Goal: Task Accomplishment & Management: Complete application form

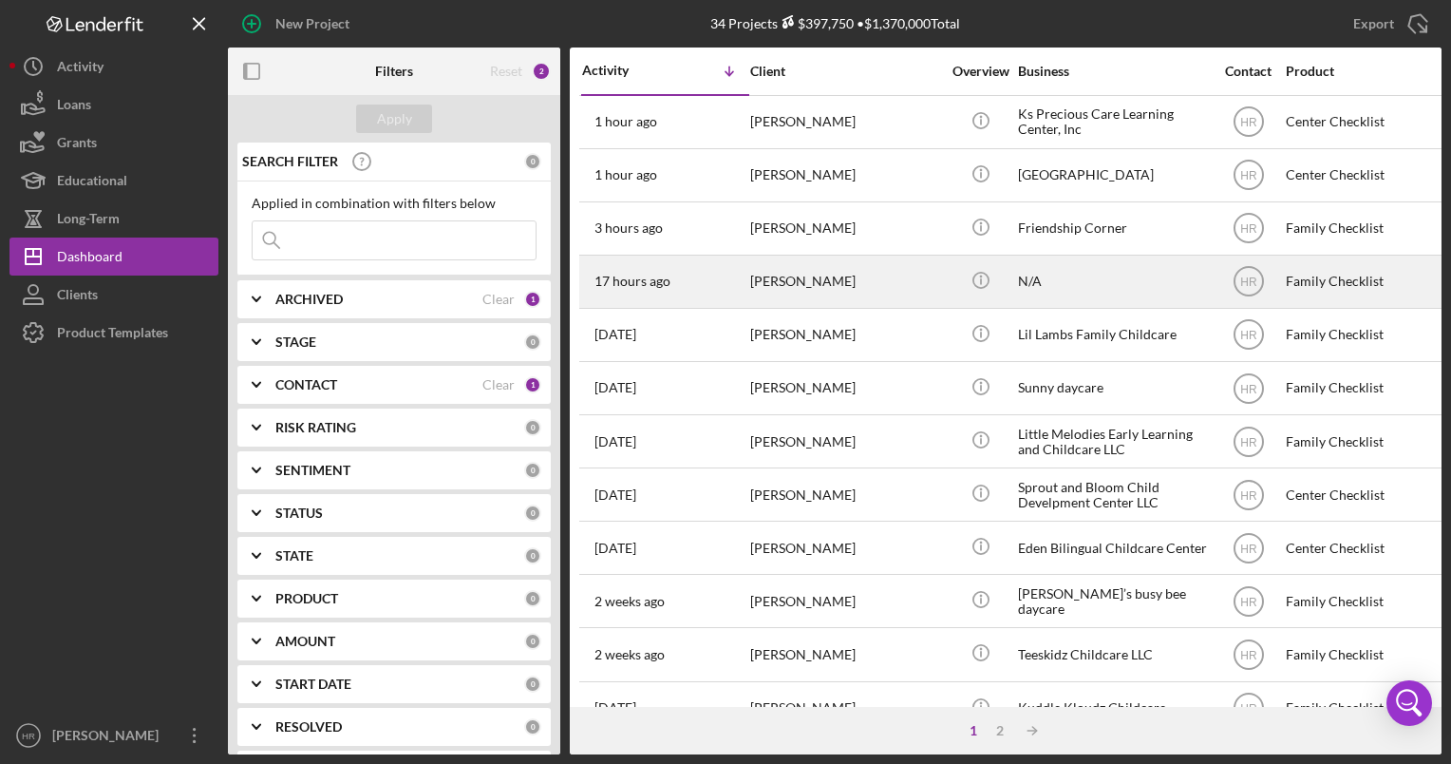
click at [1088, 266] on div "N/A" at bounding box center [1113, 281] width 190 height 50
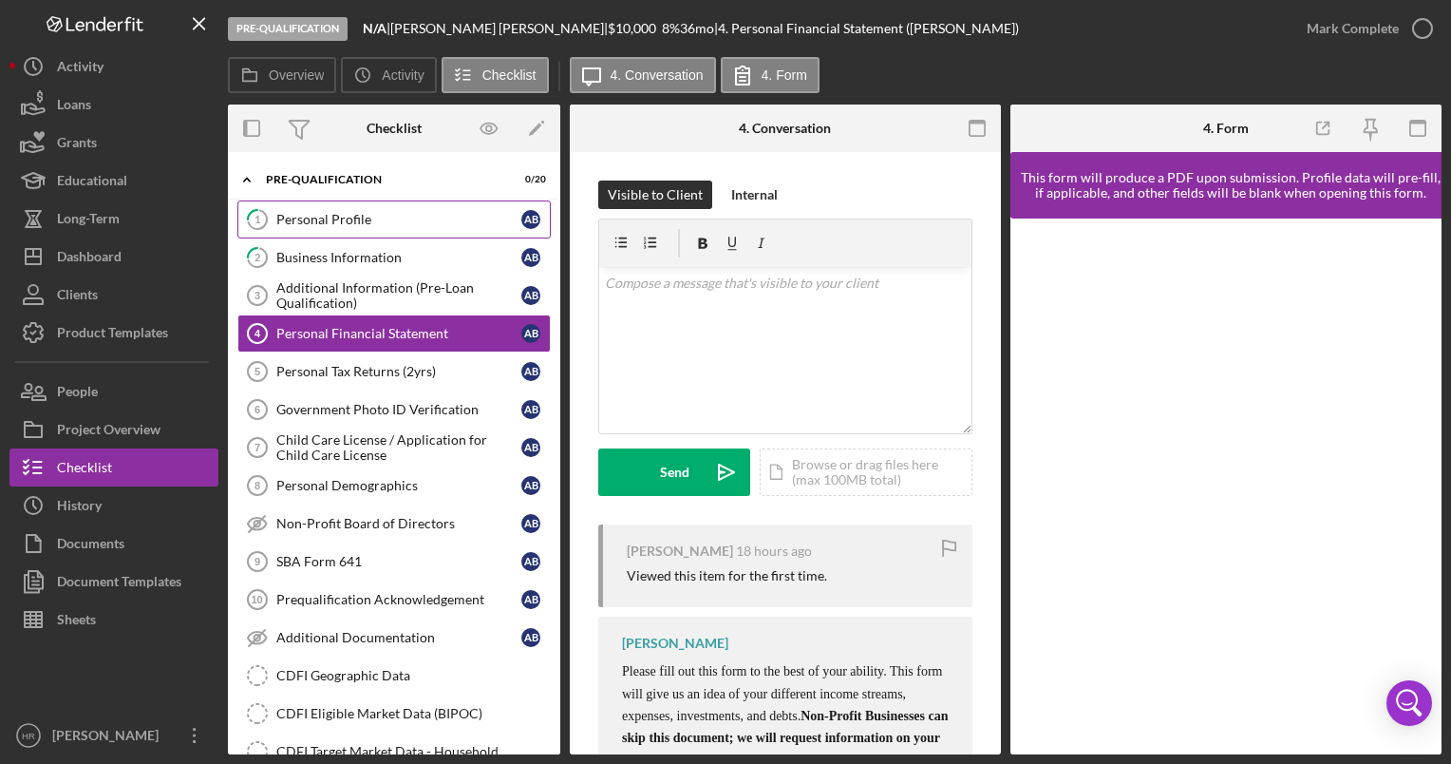
click at [361, 212] on div "Personal Profile" at bounding box center [398, 219] width 245 height 15
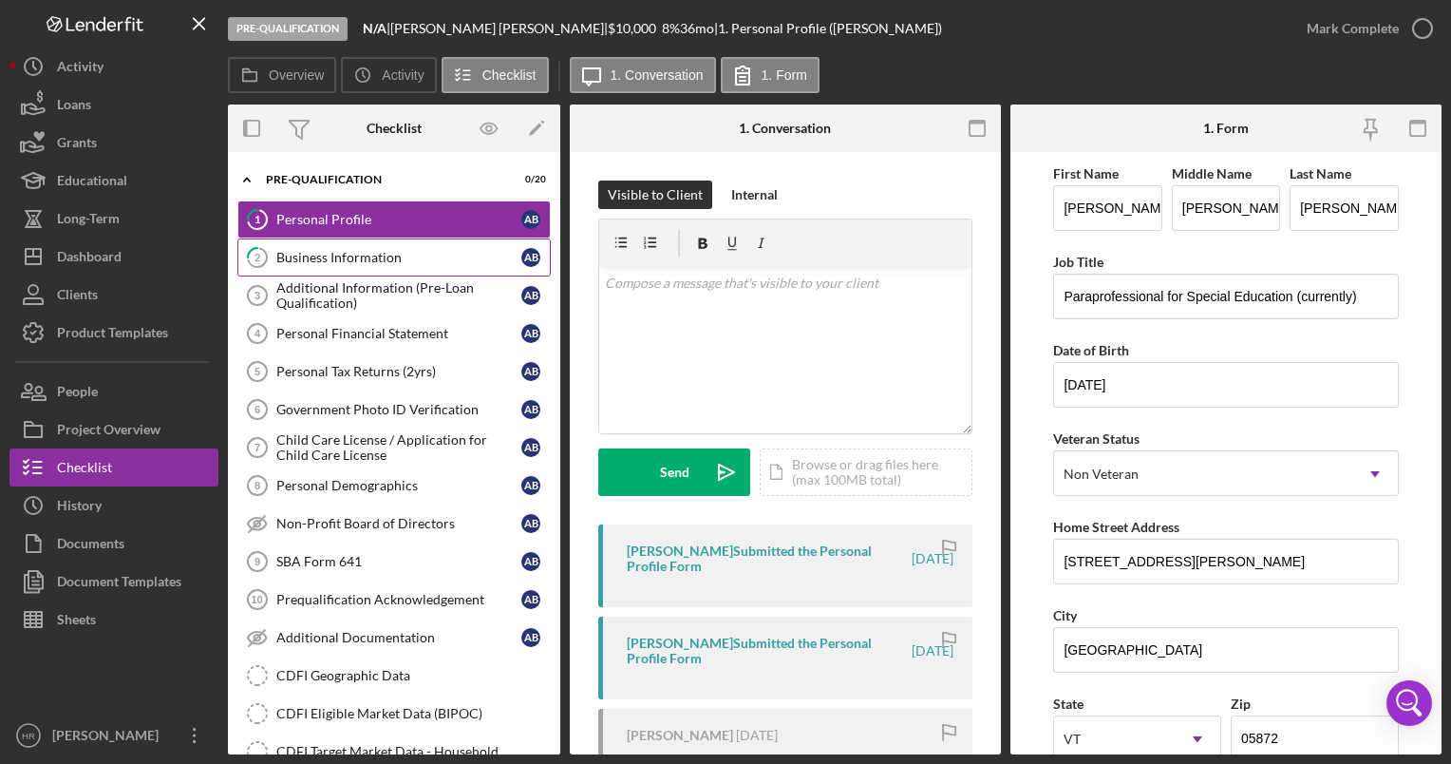
click at [345, 250] on div "Business Information" at bounding box center [398, 257] width 245 height 15
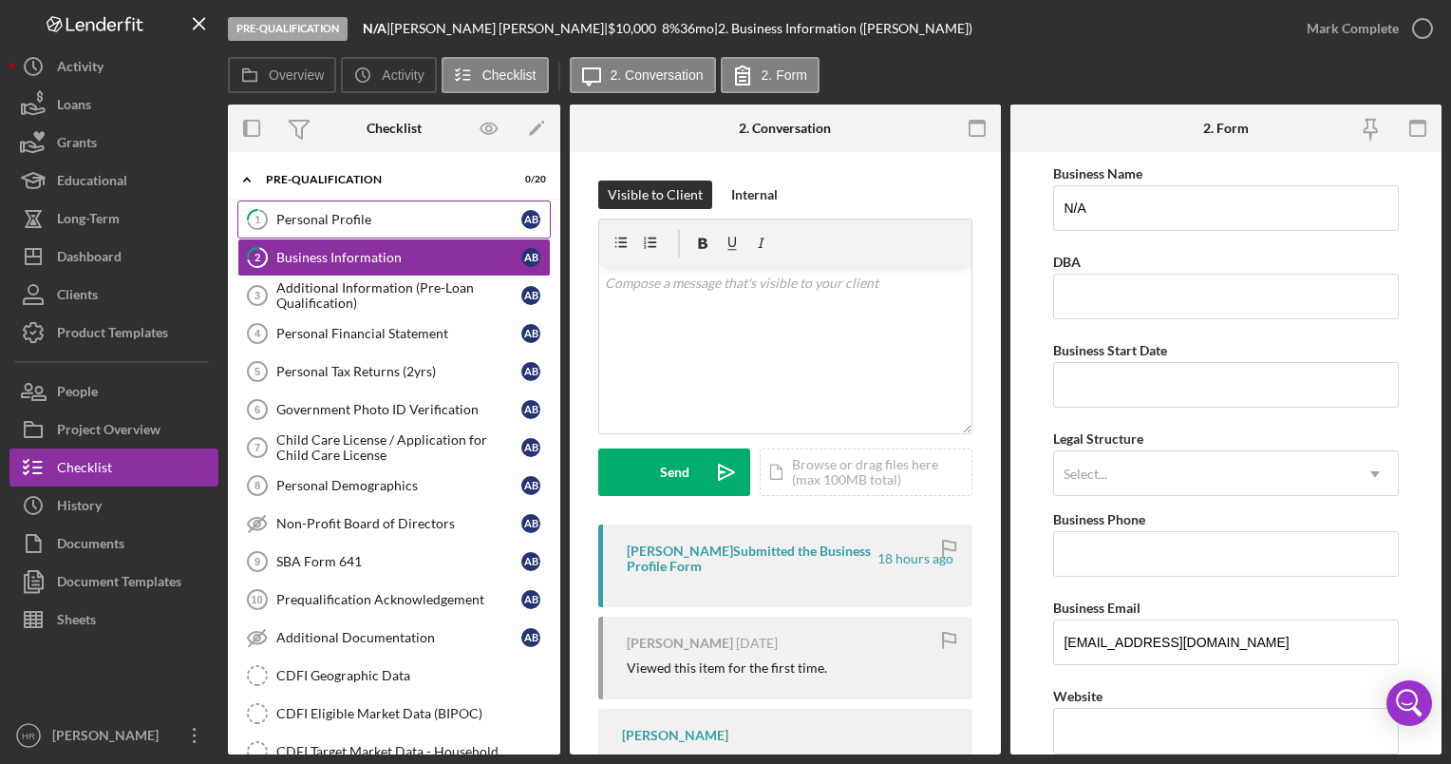
click at [323, 221] on div "Personal Profile" at bounding box center [398, 219] width 245 height 15
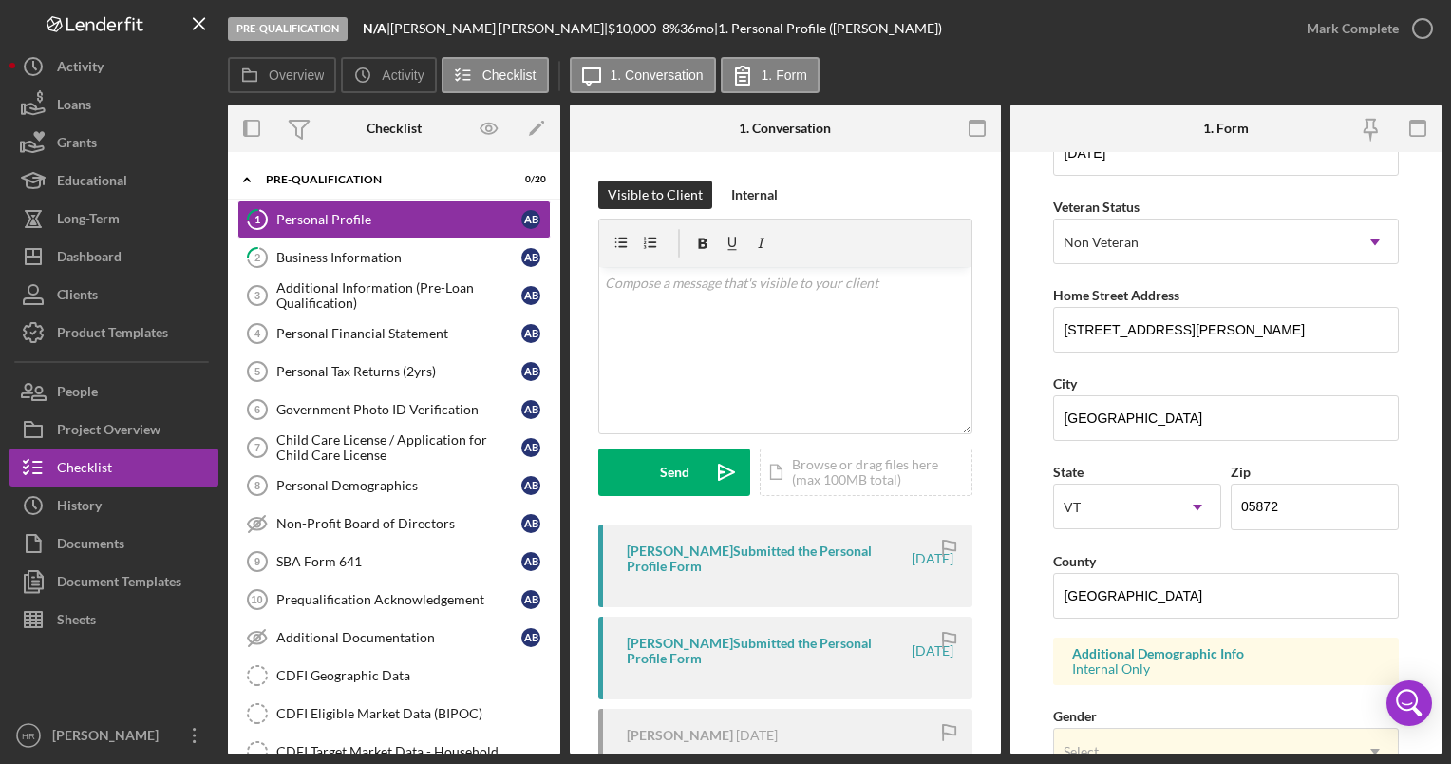
scroll to position [285, 0]
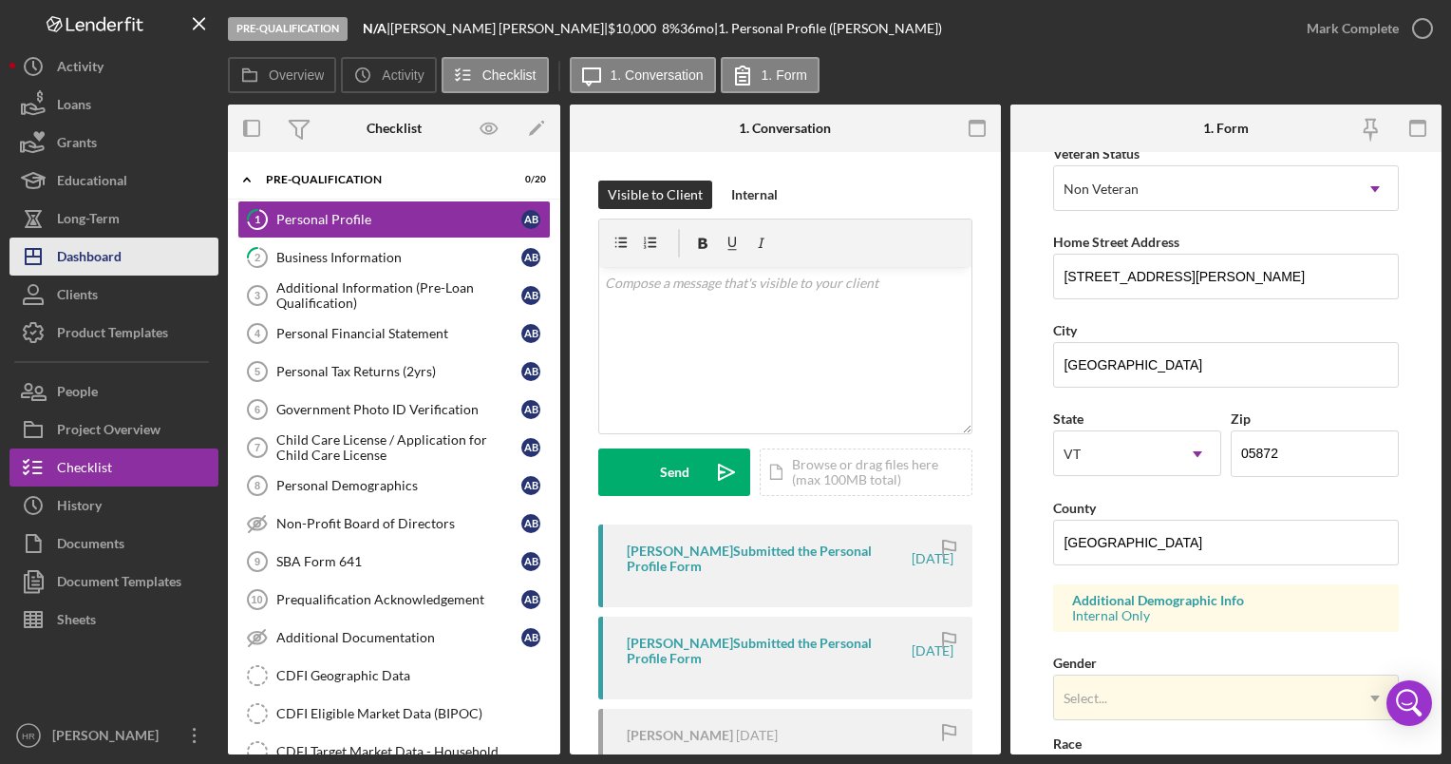
click at [106, 266] on div "Dashboard" at bounding box center [89, 258] width 65 height 43
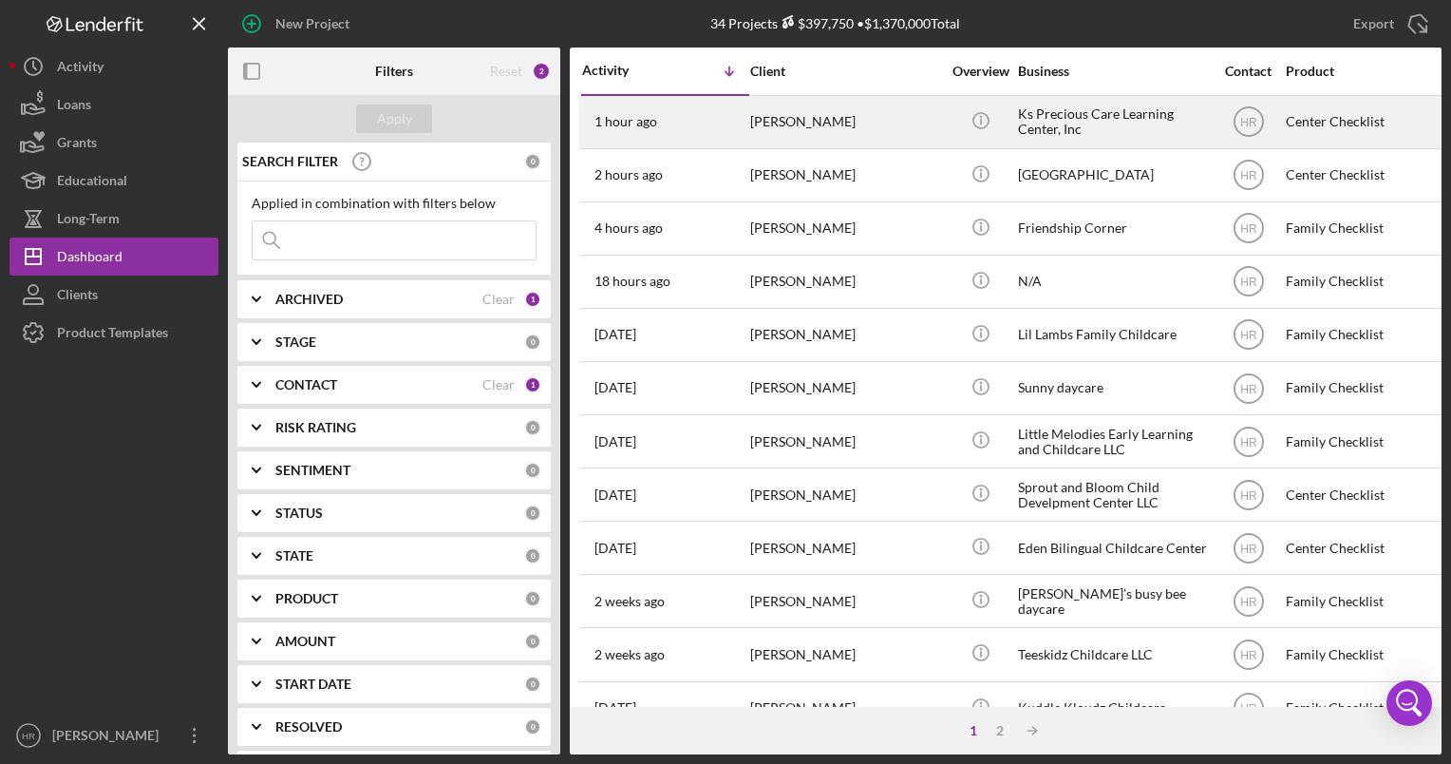
click at [1056, 134] on div "Ks Precious Care Learning Center, Inc" at bounding box center [1113, 122] width 190 height 50
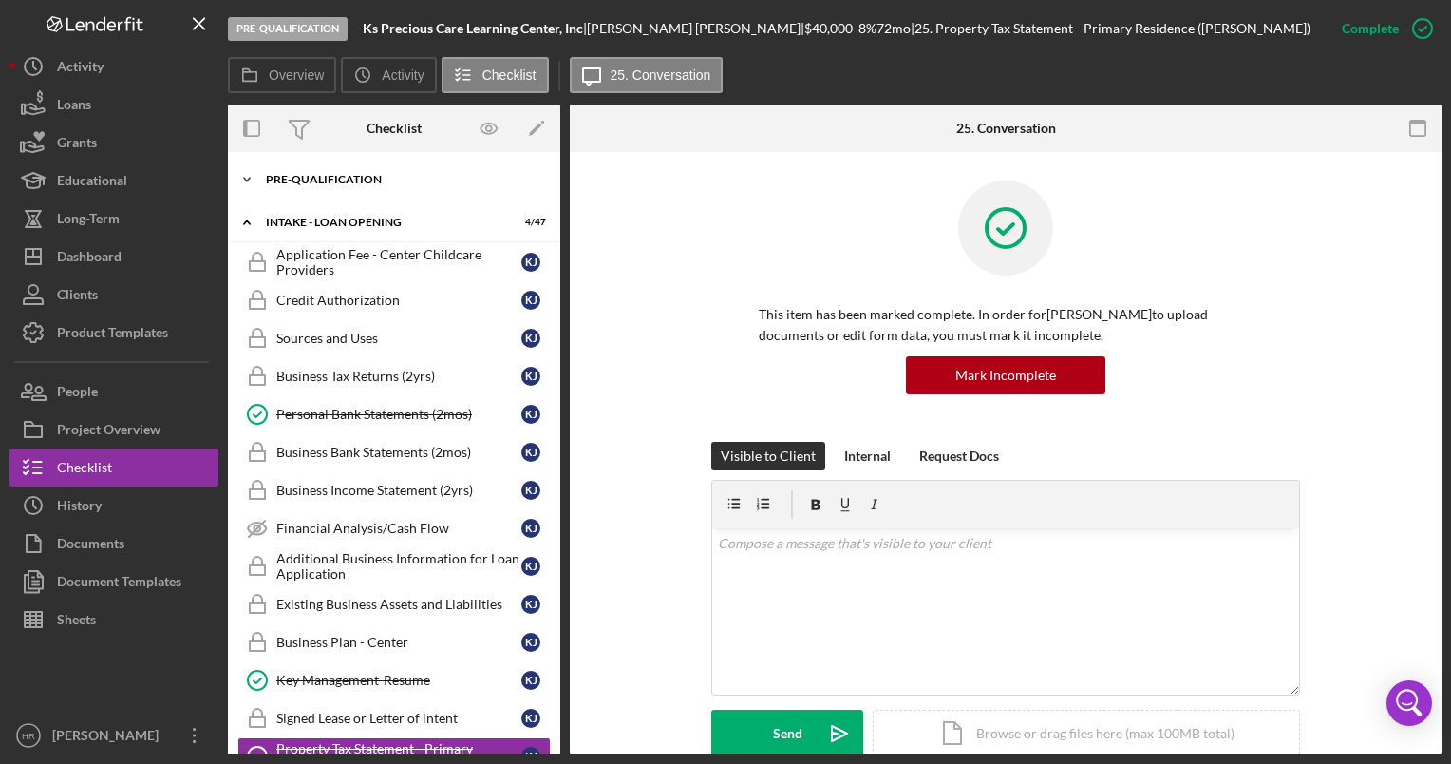
click at [387, 194] on div "Icon/Expander Pre-Qualification 9 / 21" at bounding box center [394, 179] width 332 height 38
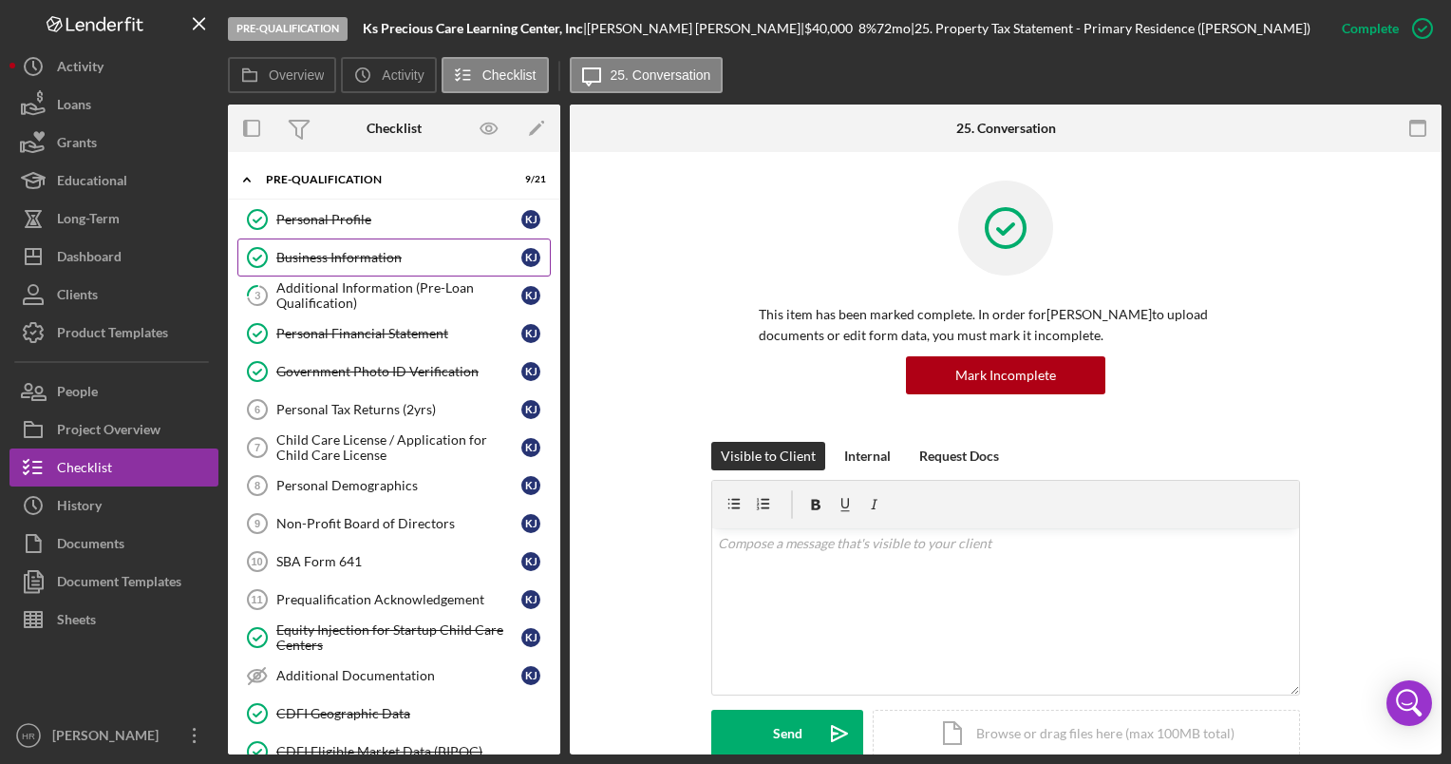
click at [373, 264] on link "Business Information Business Information K J" at bounding box center [393, 257] width 313 height 38
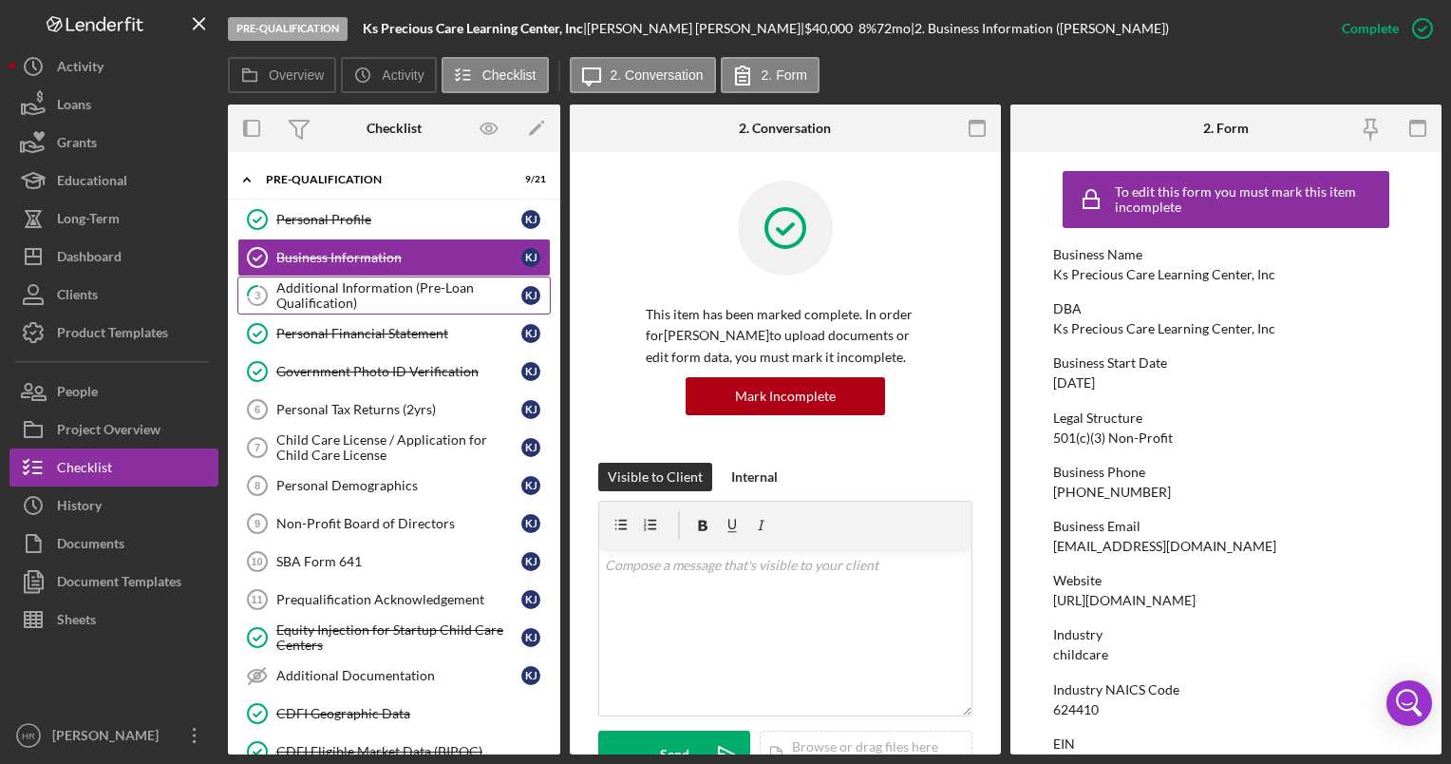
click at [340, 285] on div "Additional Information (Pre-Loan Qualification)" at bounding box center [398, 295] width 245 height 30
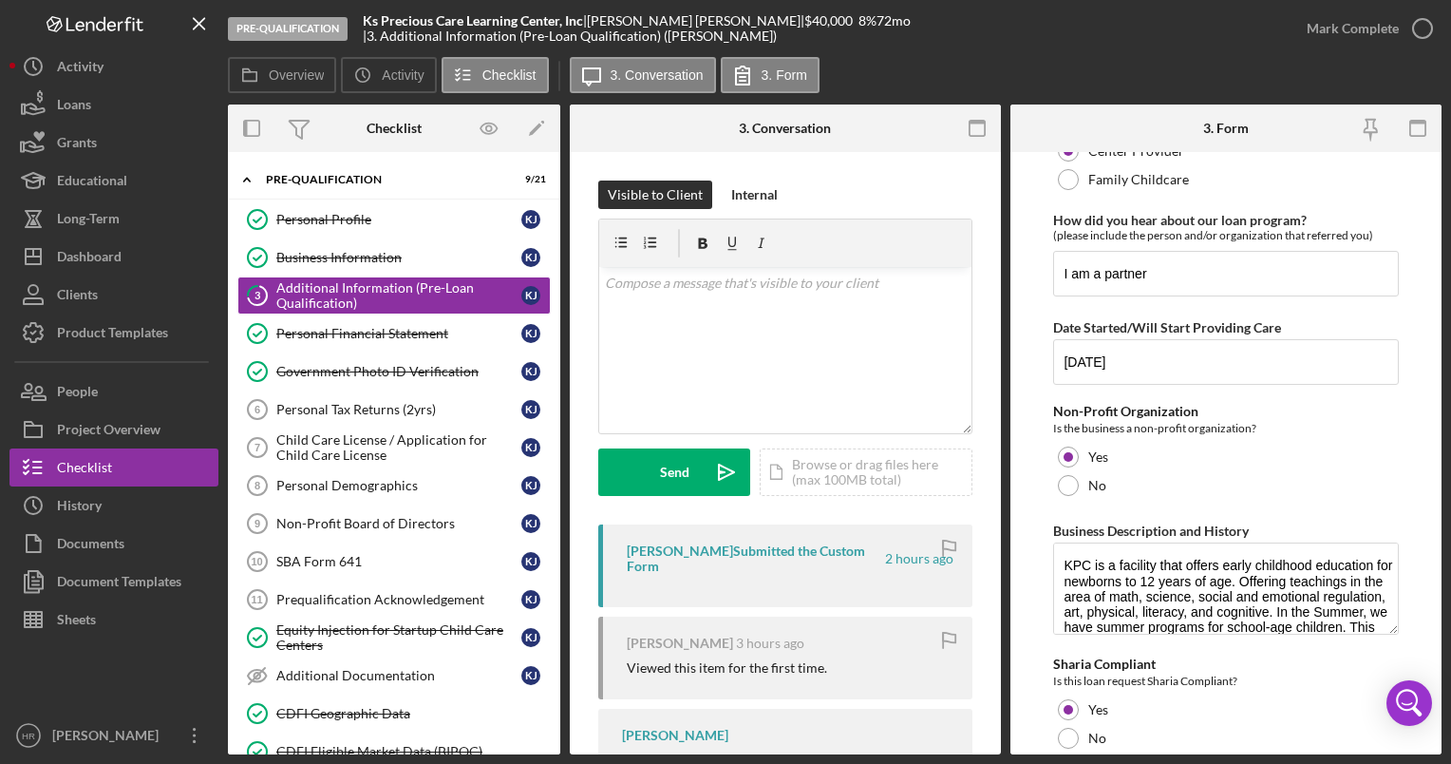
scroll to position [178, 0]
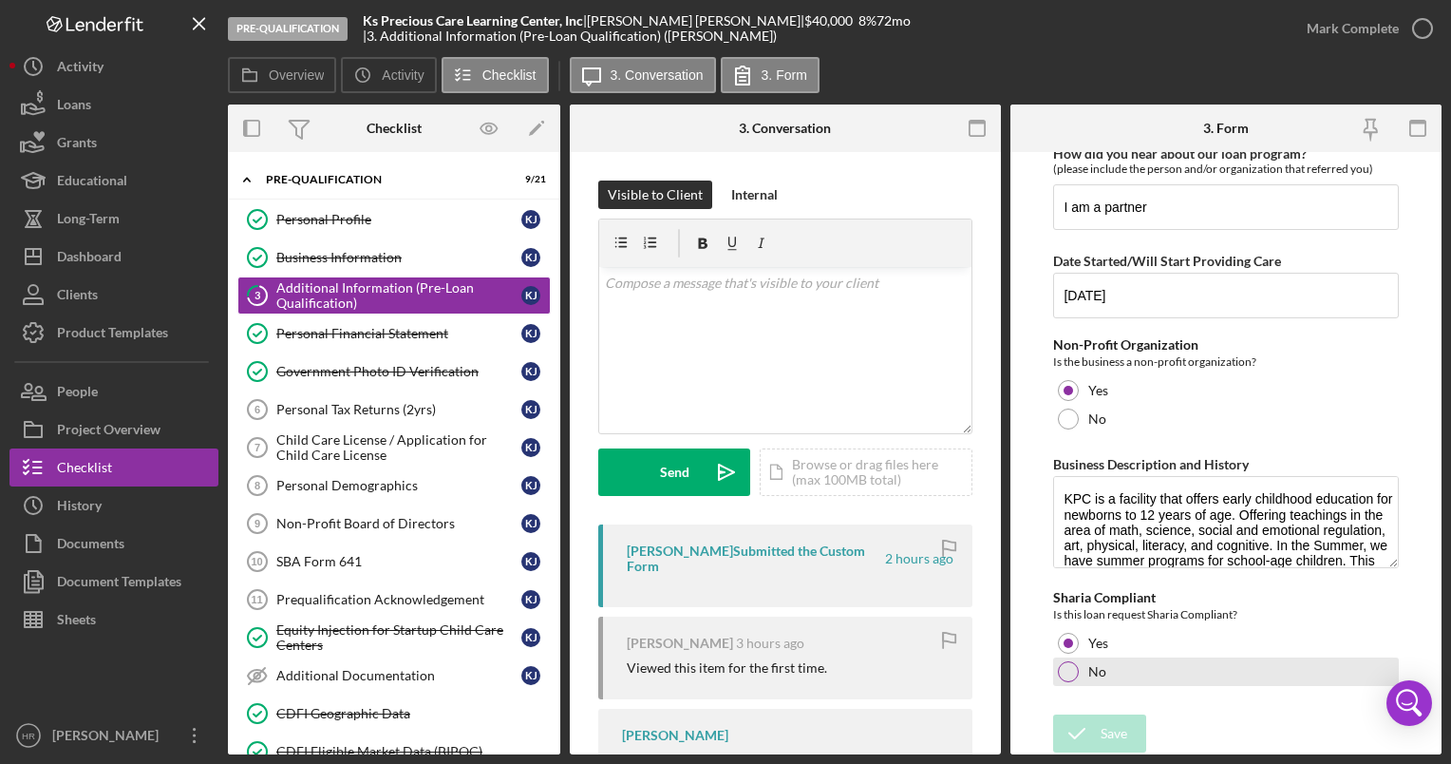
click at [1066, 672] on div at bounding box center [1068, 671] width 21 height 21
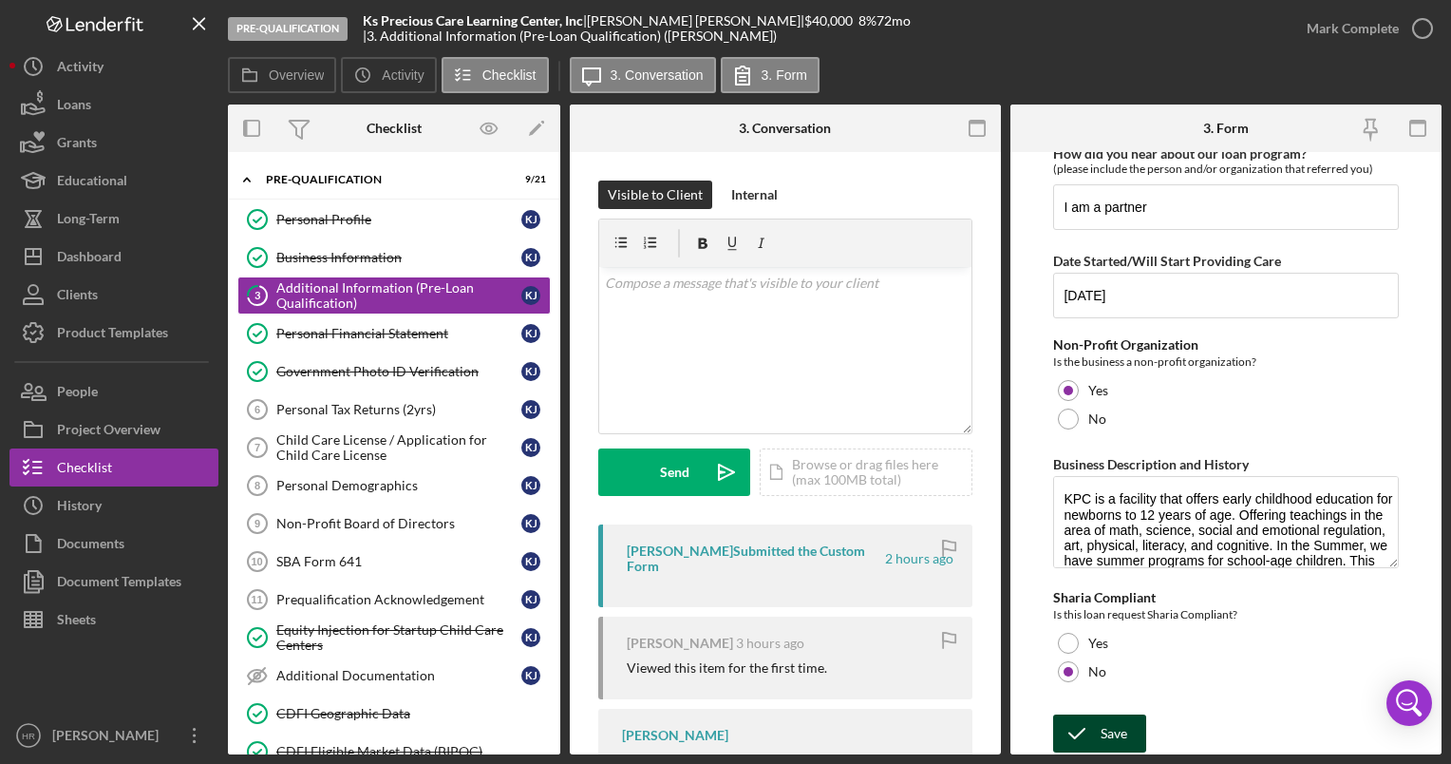
click at [1105, 737] on div "Save" at bounding box center [1114, 733] width 27 height 38
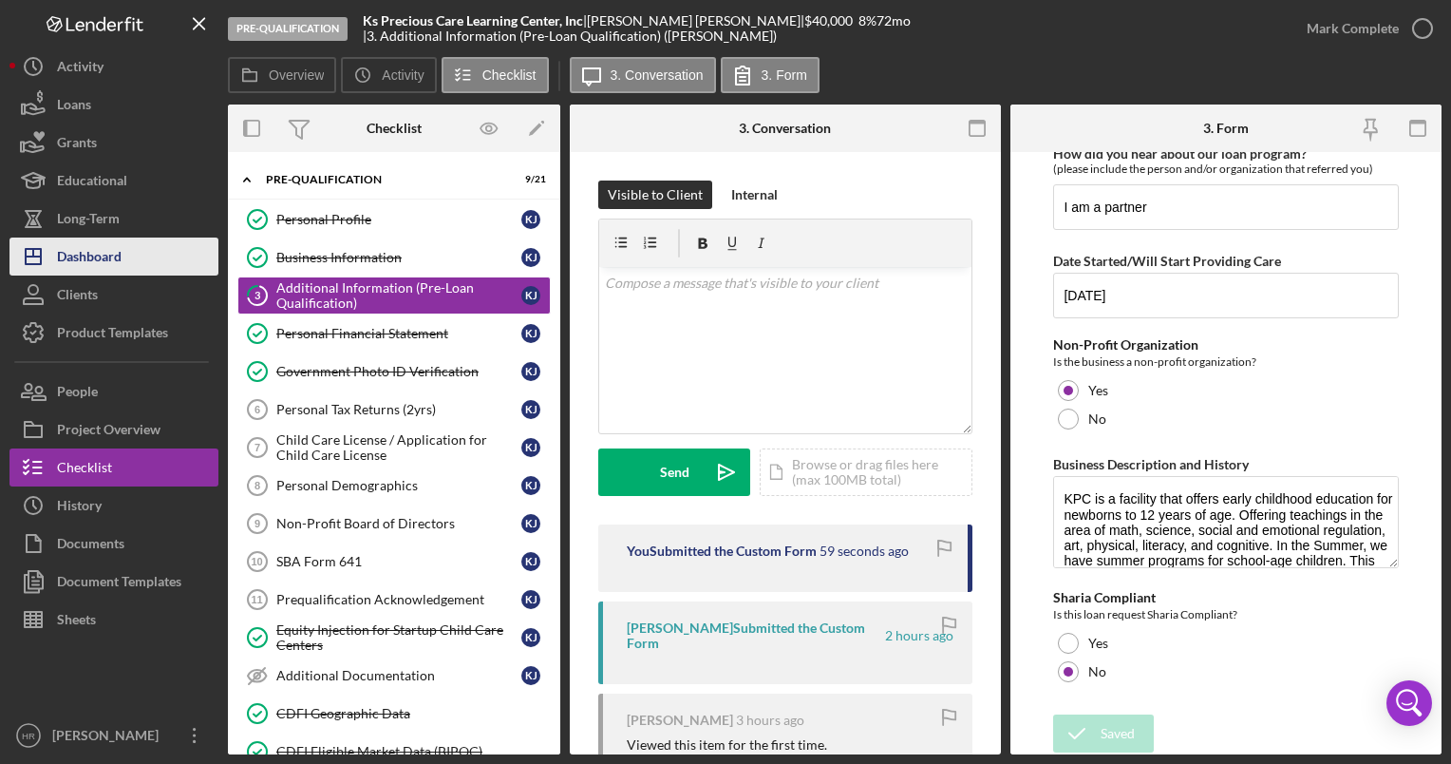
click at [118, 256] on div "Dashboard" at bounding box center [89, 258] width 65 height 43
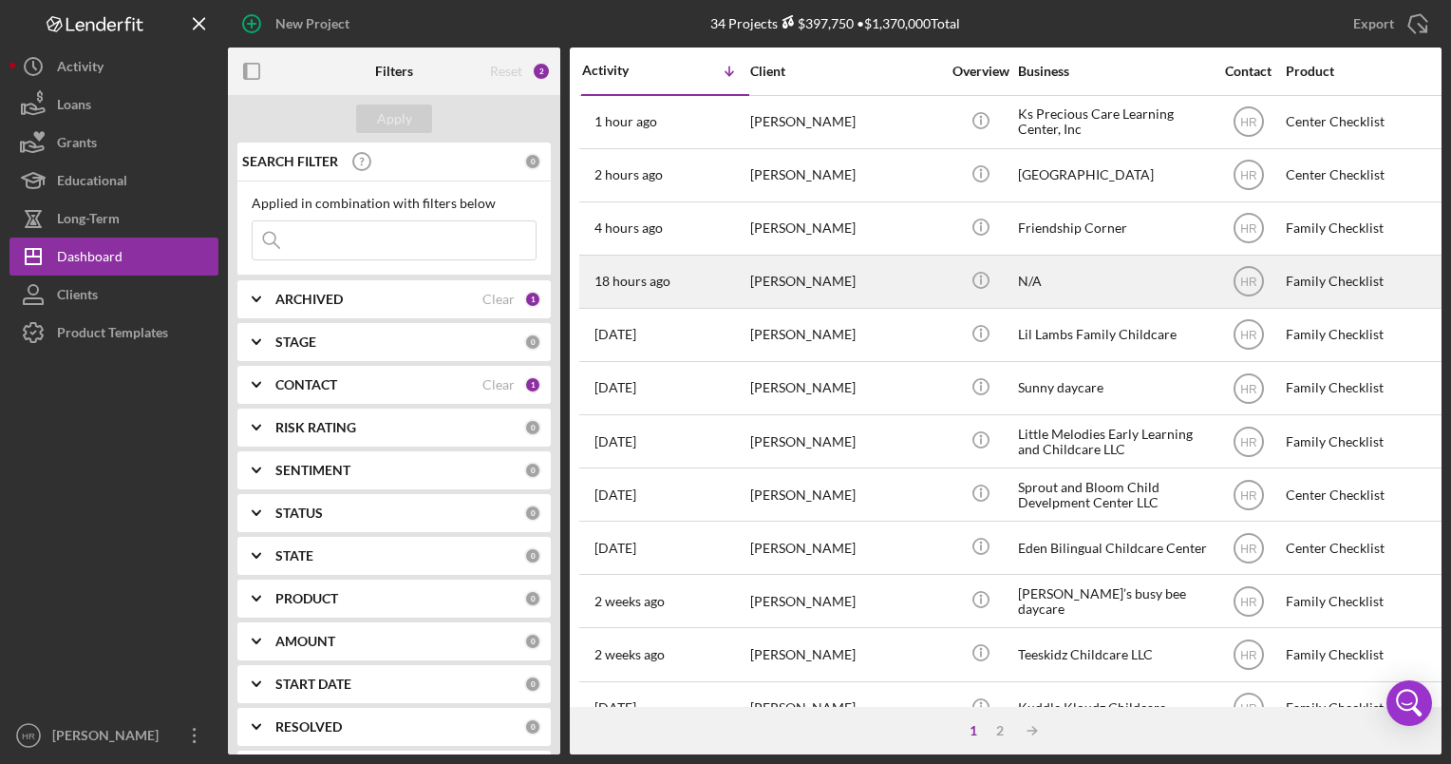
click at [1056, 266] on div "N/A" at bounding box center [1113, 281] width 190 height 50
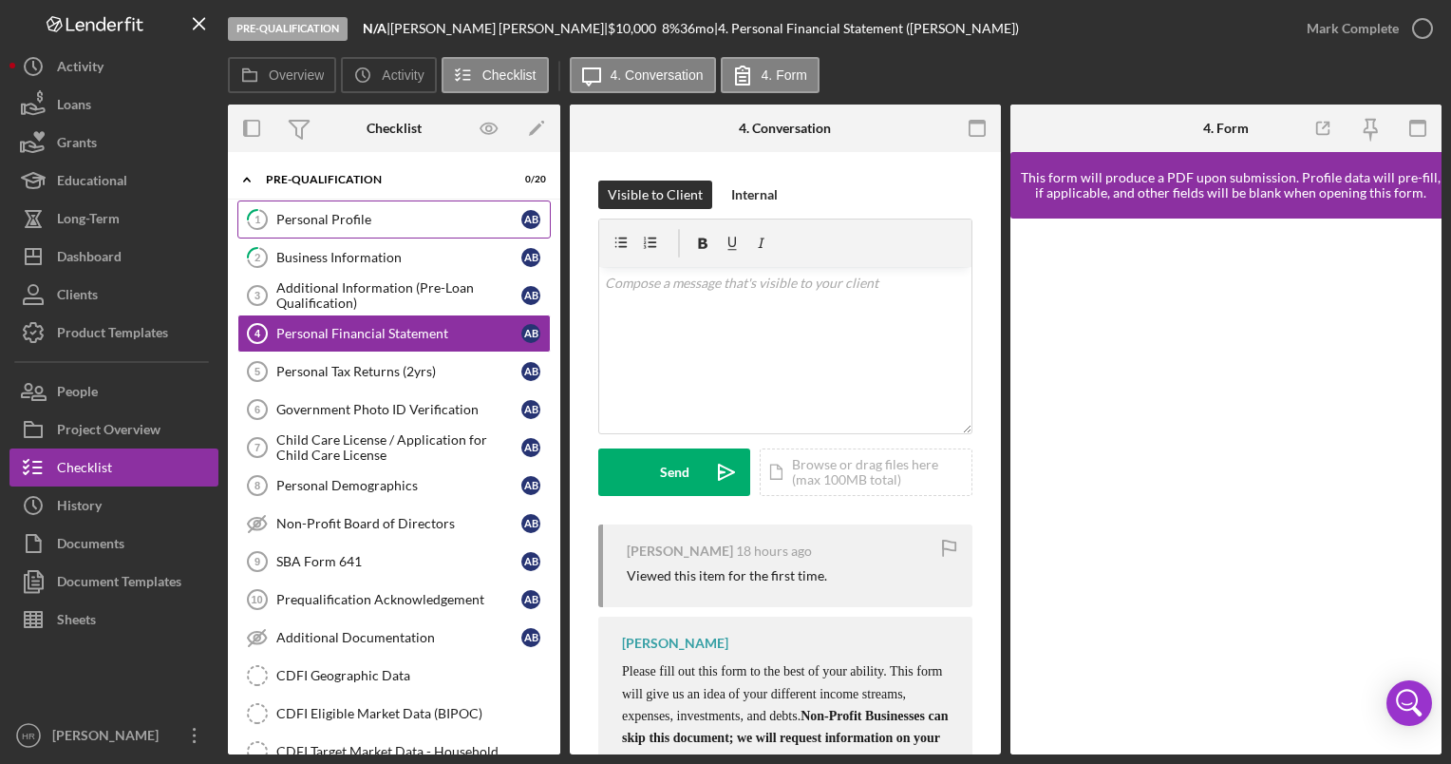
click at [296, 216] on div "Personal Profile" at bounding box center [398, 219] width 245 height 15
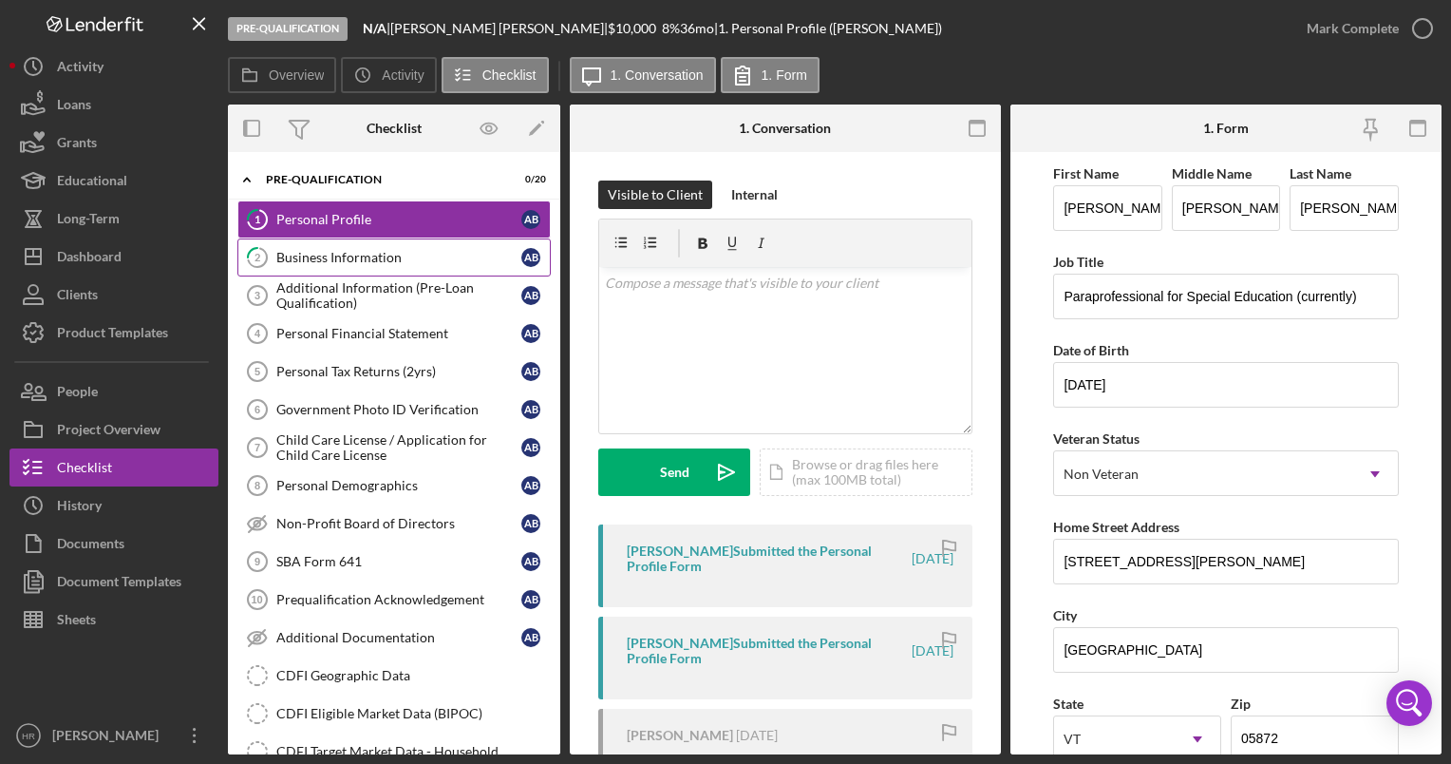
click at [348, 266] on link "2 Business Information A B" at bounding box center [393, 257] width 313 height 38
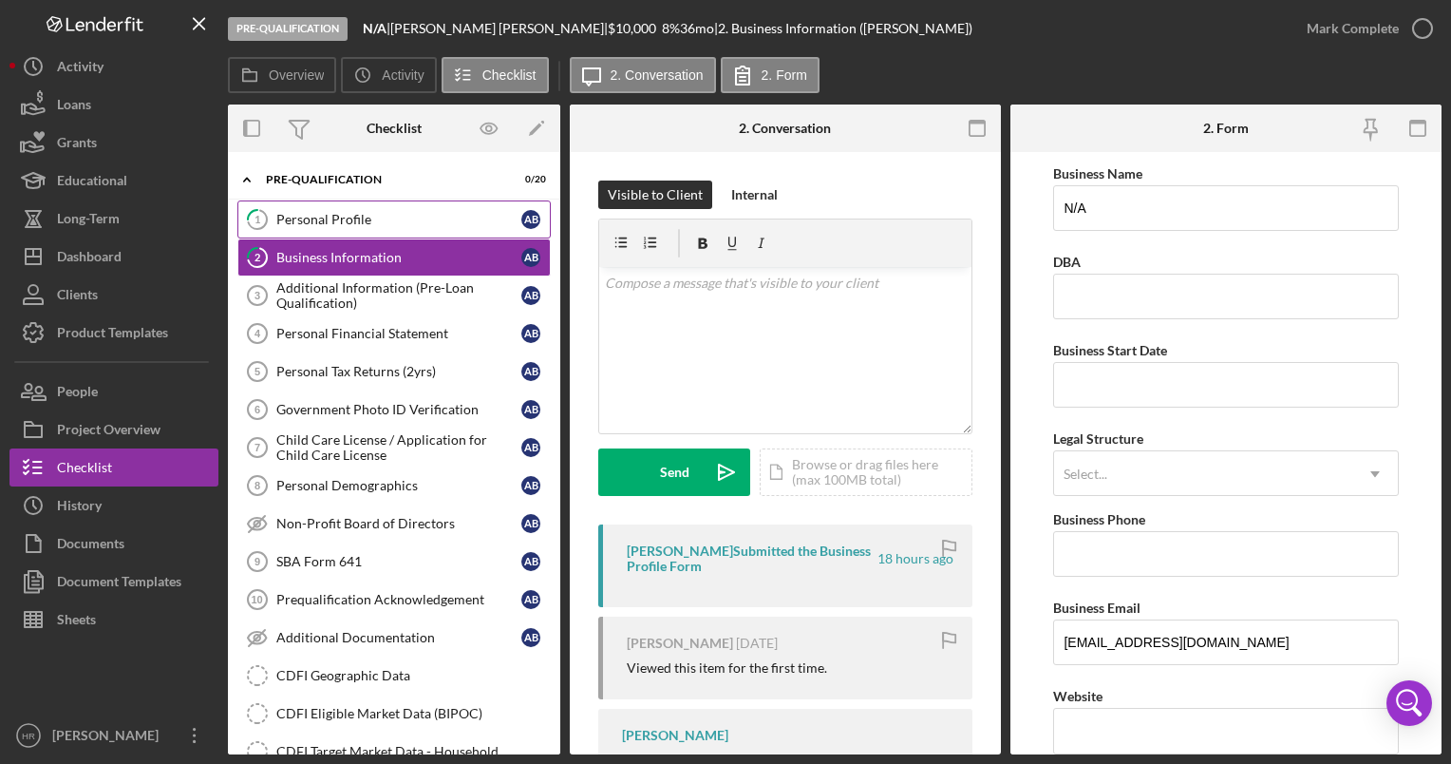
click at [320, 218] on div "Personal Profile" at bounding box center [398, 219] width 245 height 15
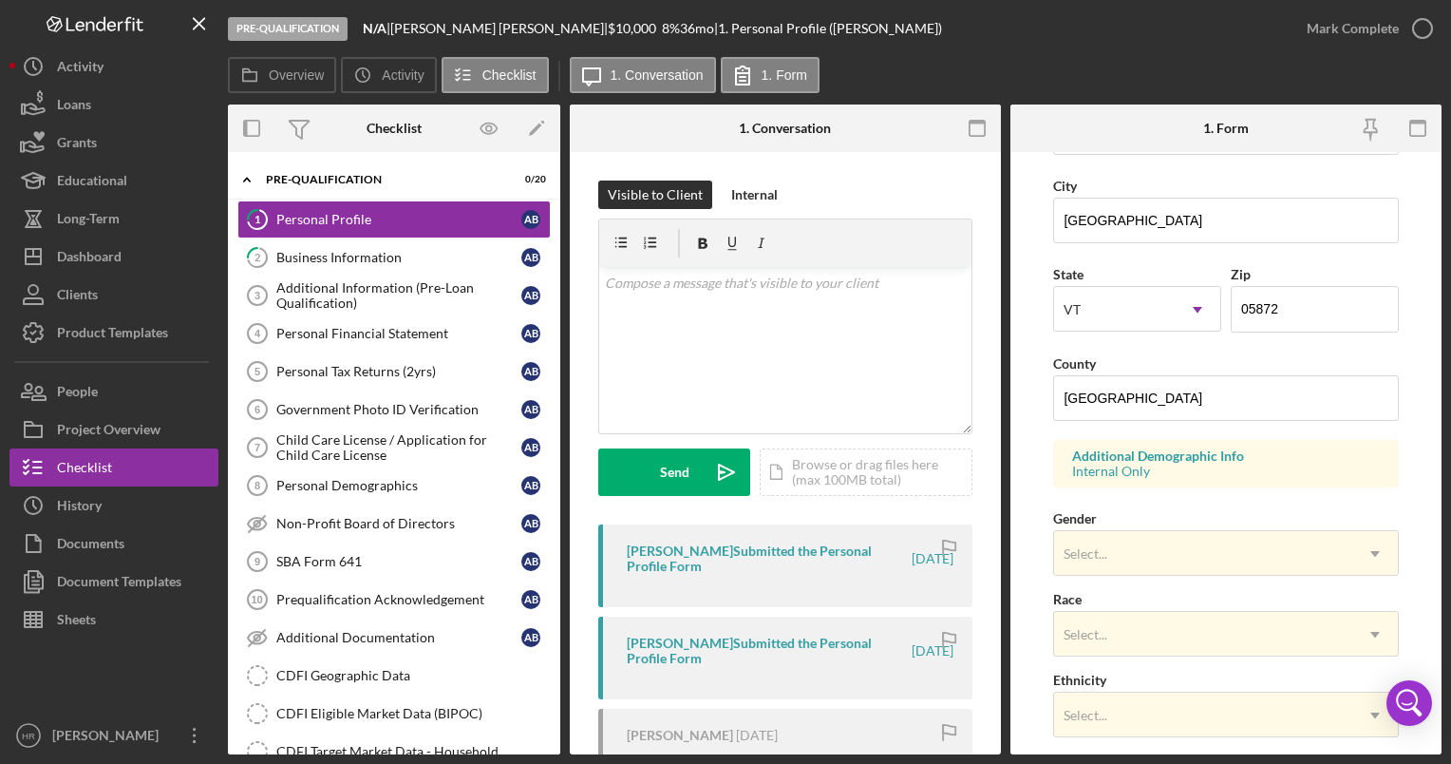
scroll to position [377, 0]
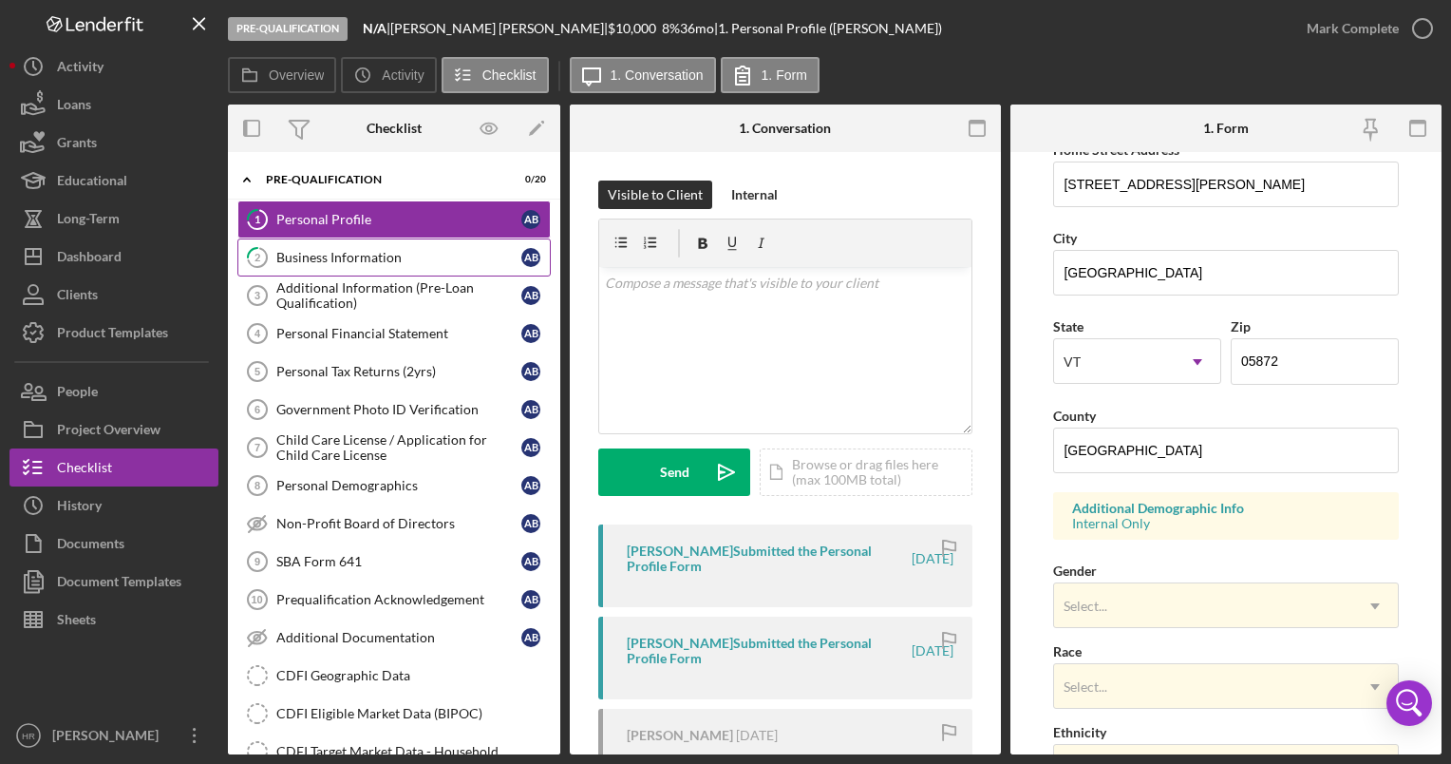
click at [289, 268] on link "2 Business Information A B" at bounding box center [393, 257] width 313 height 38
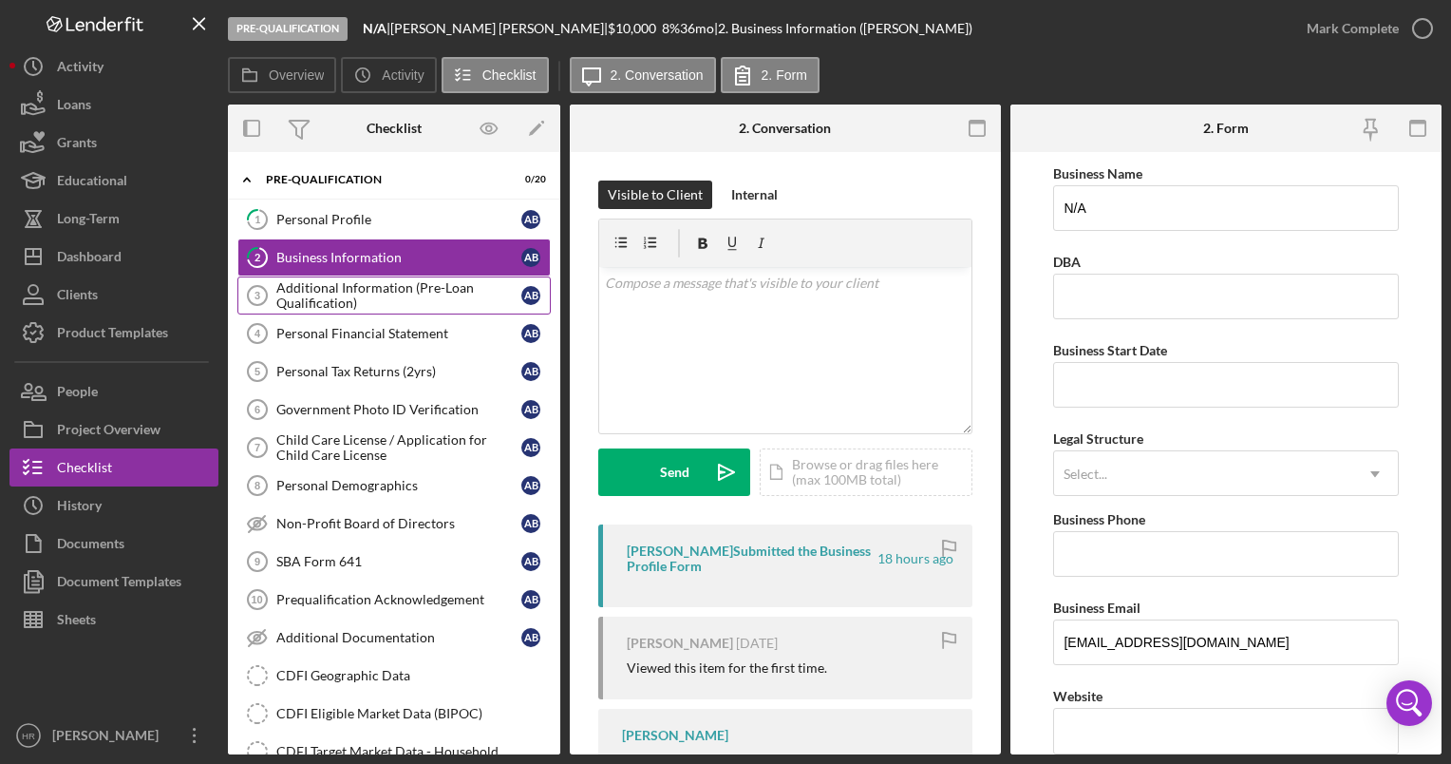
click at [289, 306] on div "Additional Information (Pre-Loan Qualification)" at bounding box center [398, 295] width 245 height 30
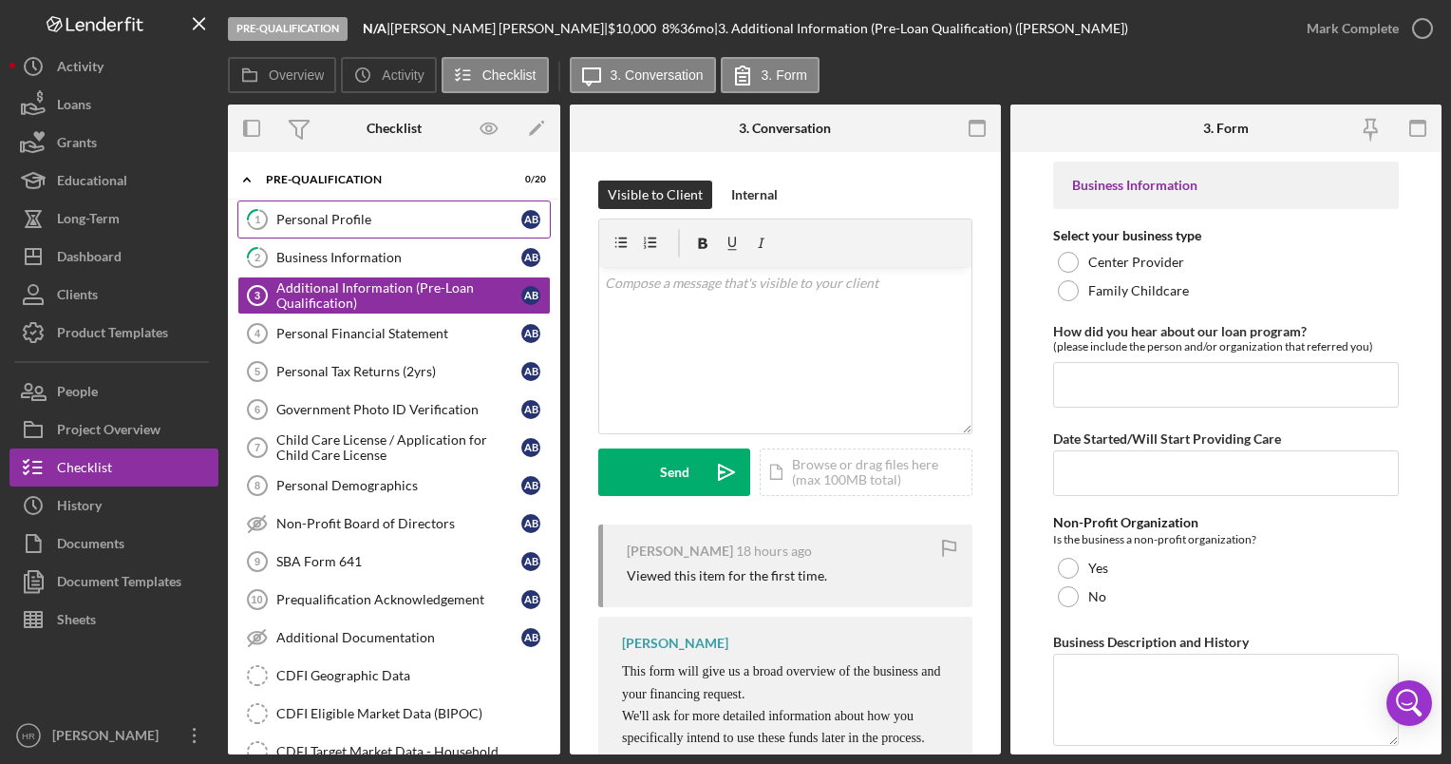
click at [294, 220] on div "Personal Profile" at bounding box center [398, 219] width 245 height 15
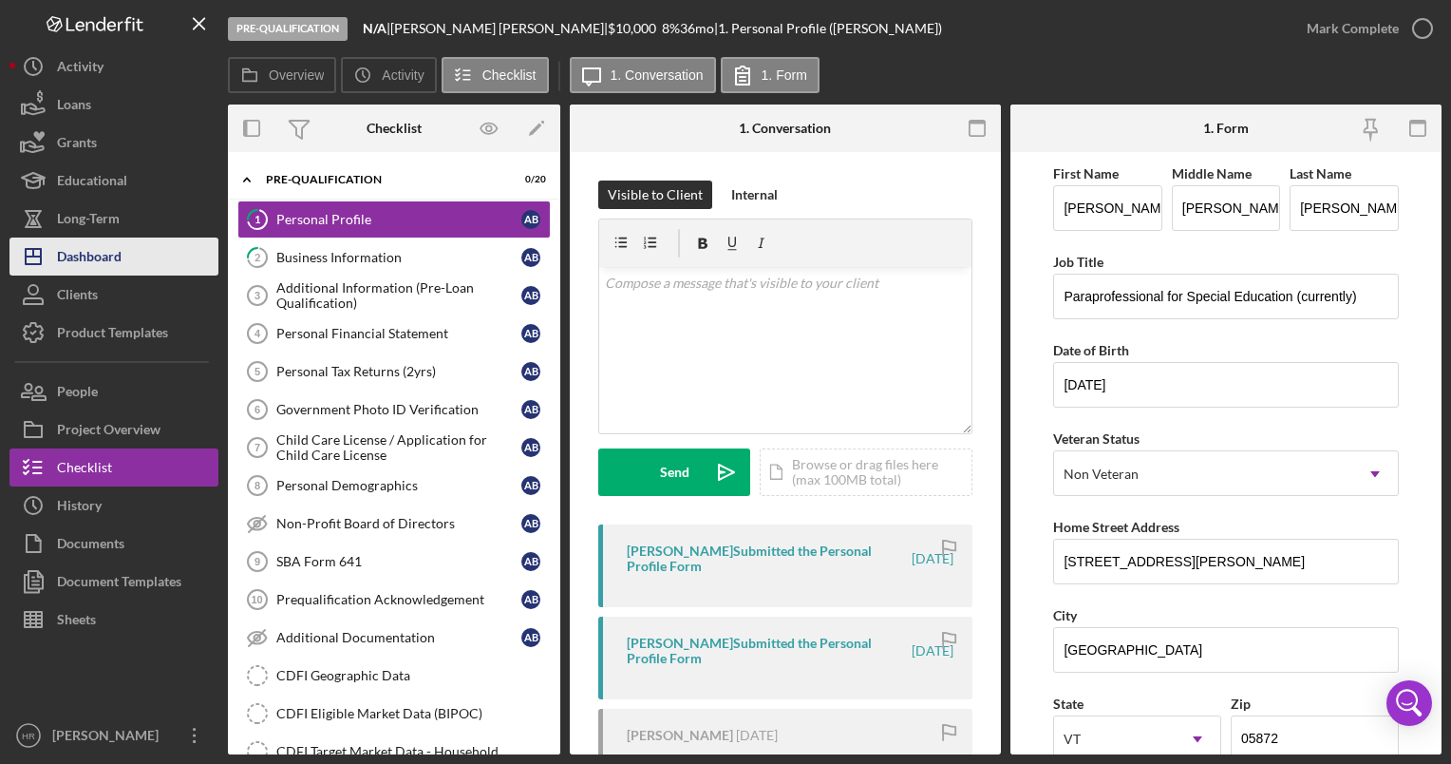
click at [132, 269] on button "Icon/Dashboard Dashboard" at bounding box center [113, 256] width 209 height 38
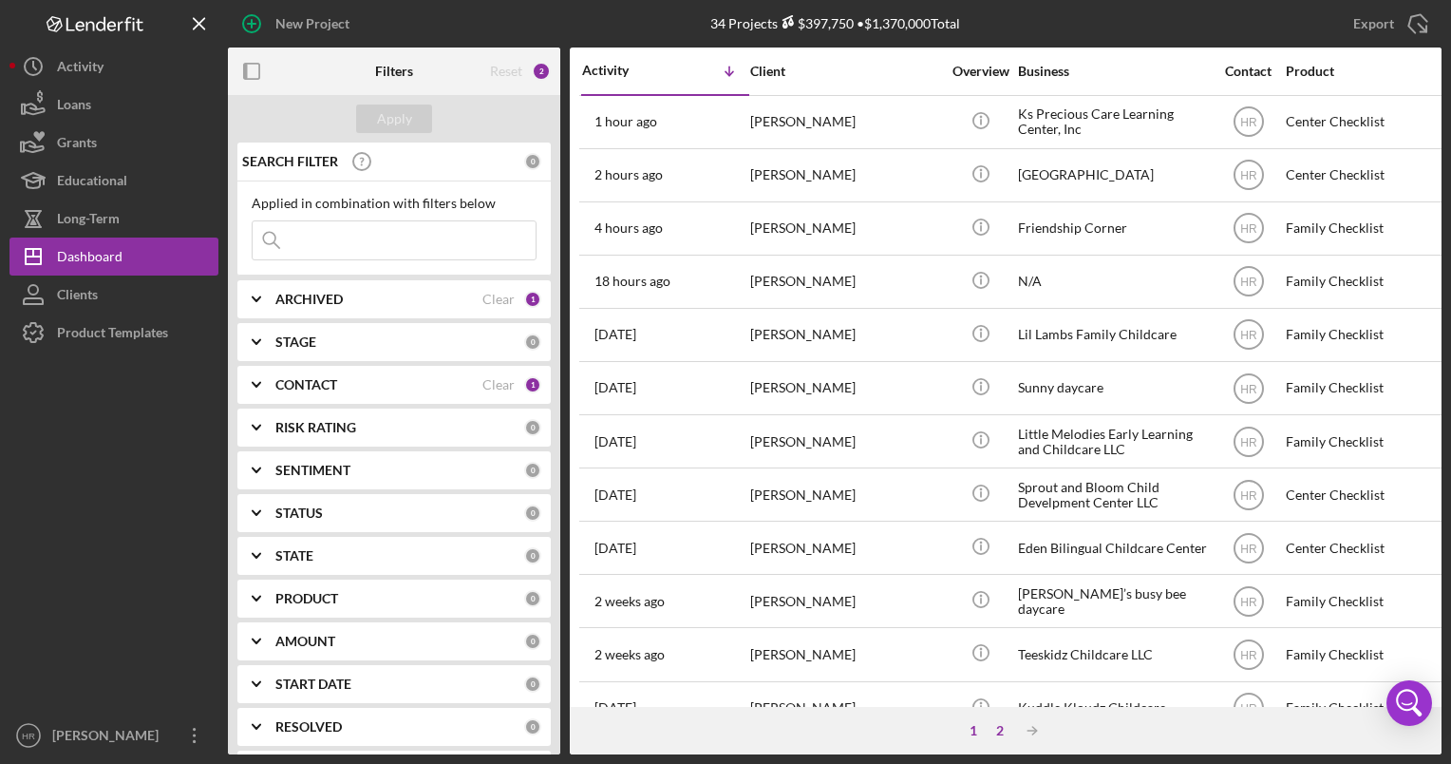
click at [996, 727] on div "2" at bounding box center [1000, 730] width 27 height 15
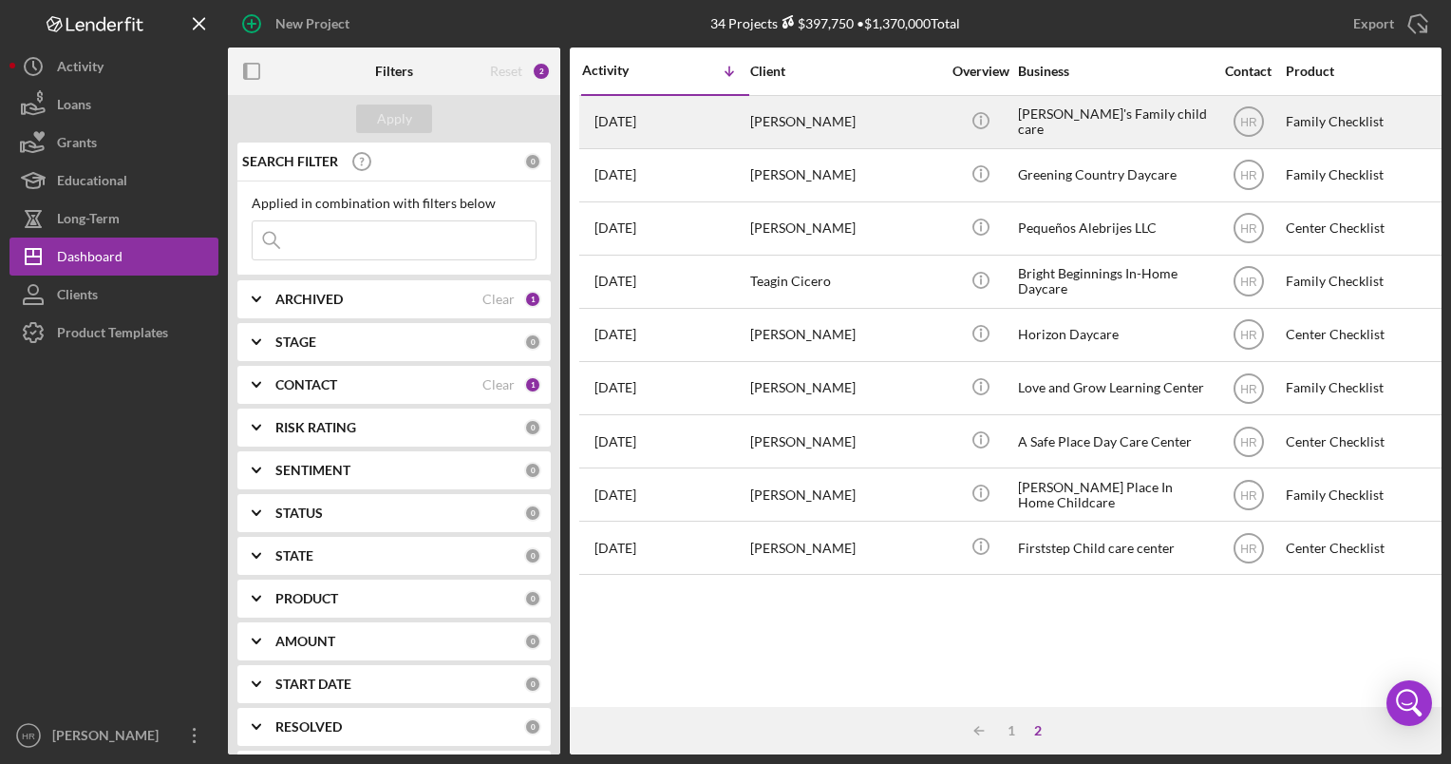
click at [1047, 117] on div "[PERSON_NAME]'s Family child care" at bounding box center [1113, 122] width 190 height 50
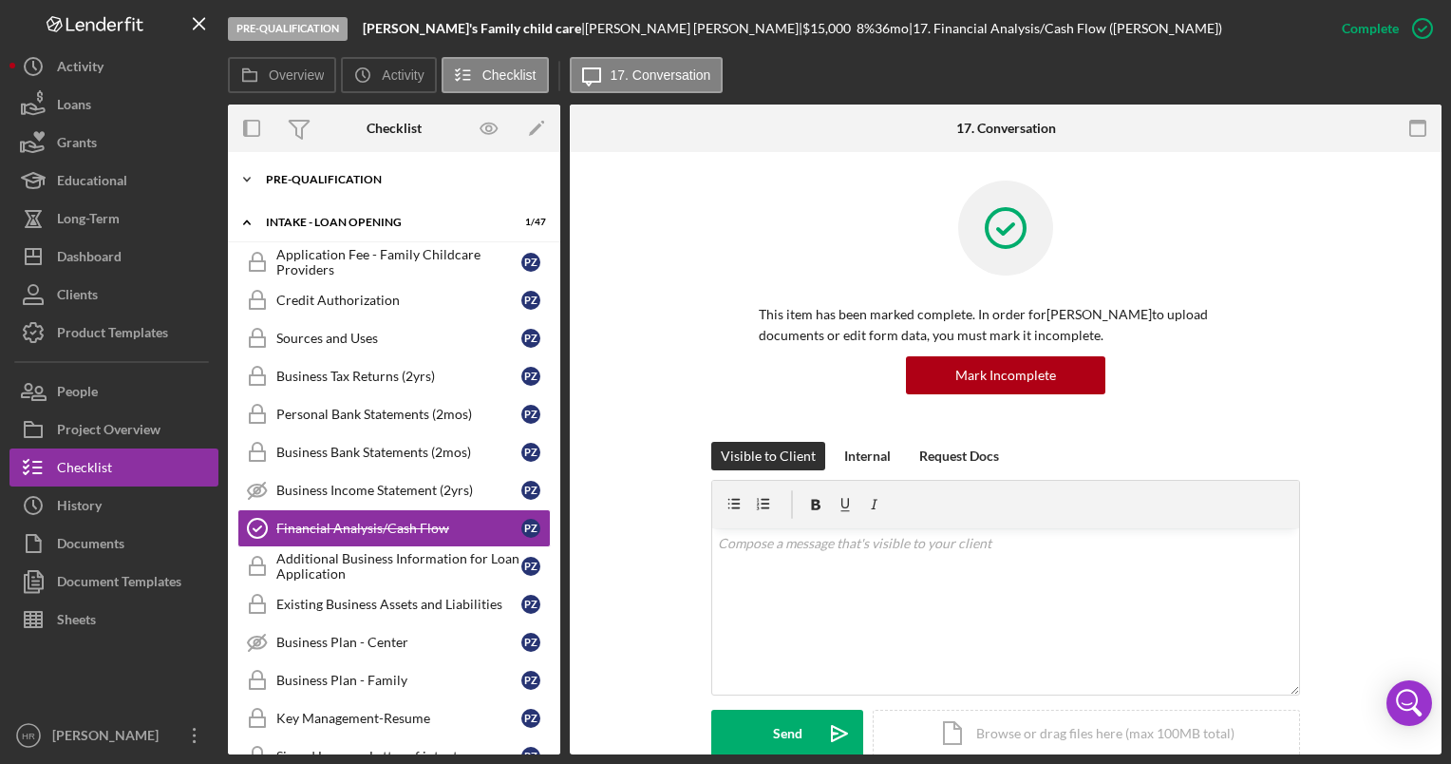
click at [317, 179] on div "Pre-Qualification" at bounding box center [401, 179] width 271 height 11
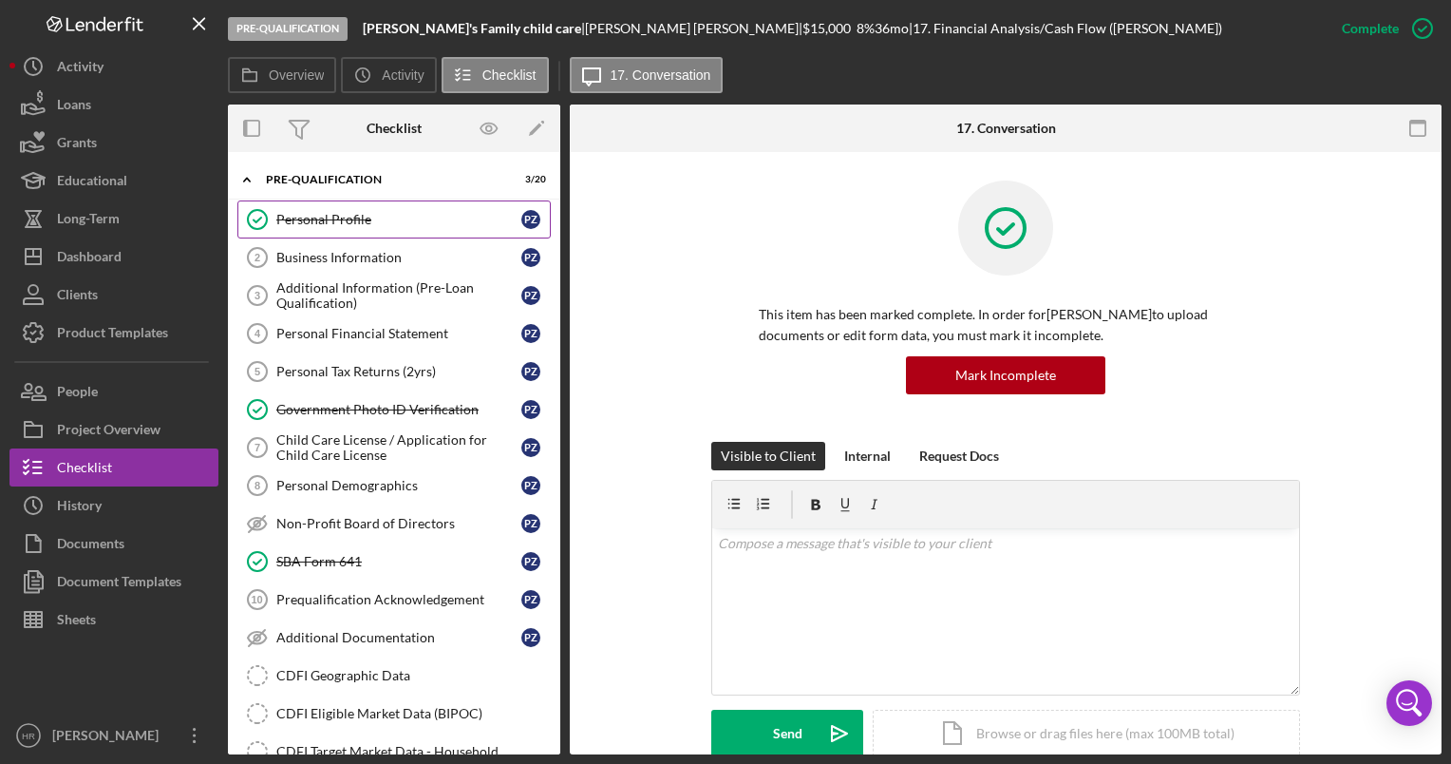
click at [324, 217] on div "Personal Profile" at bounding box center [398, 219] width 245 height 15
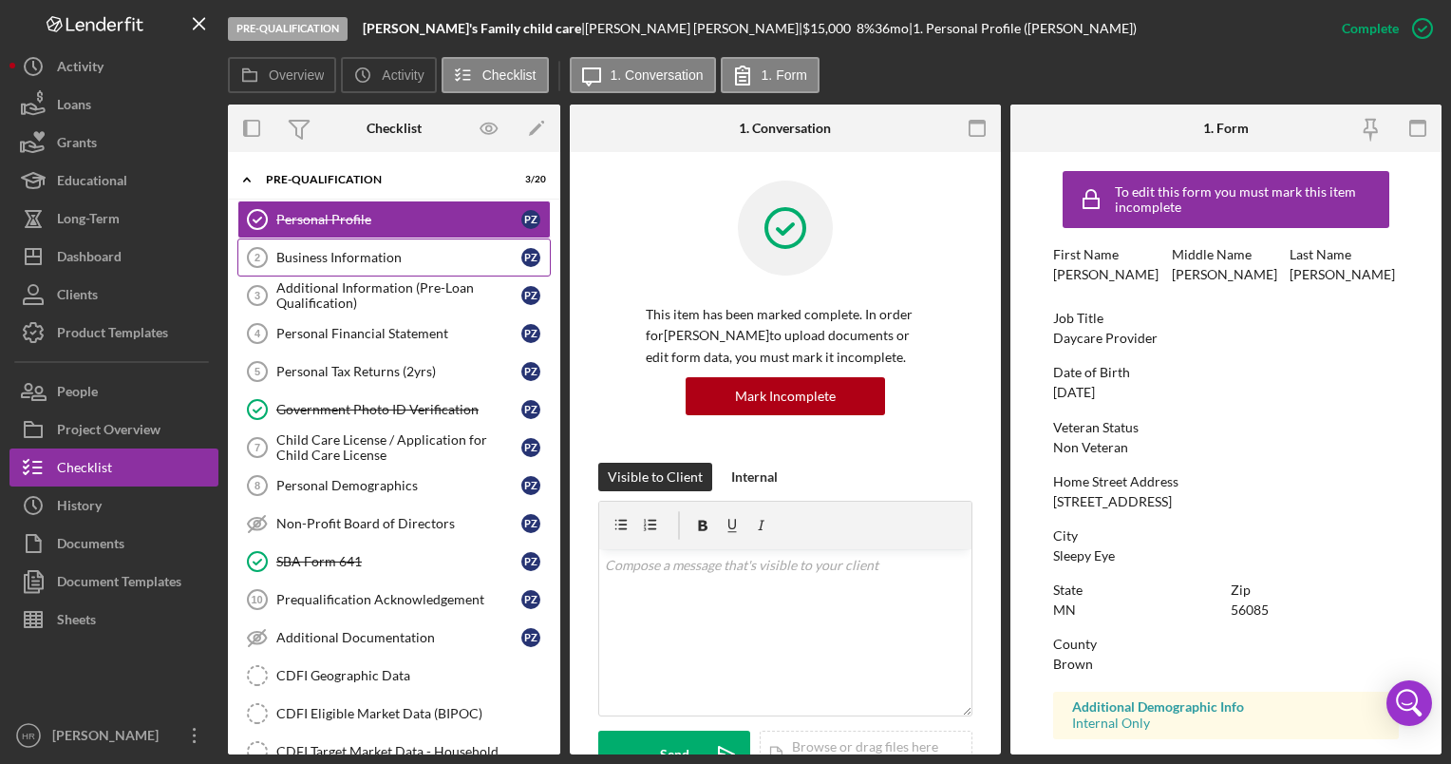
click at [341, 254] on div "Business Information" at bounding box center [398, 257] width 245 height 15
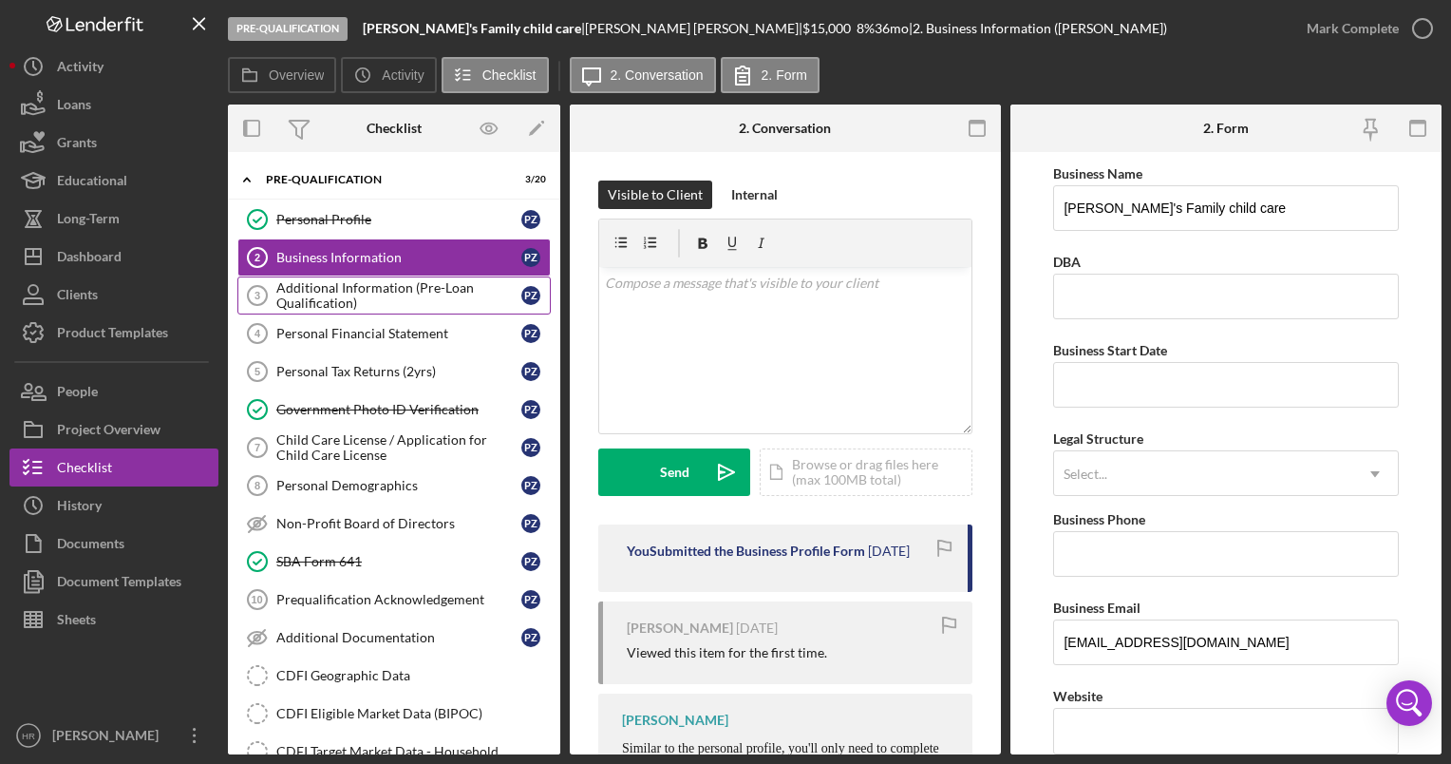
click at [327, 285] on div "Additional Information (Pre-Loan Qualification)" at bounding box center [398, 295] width 245 height 30
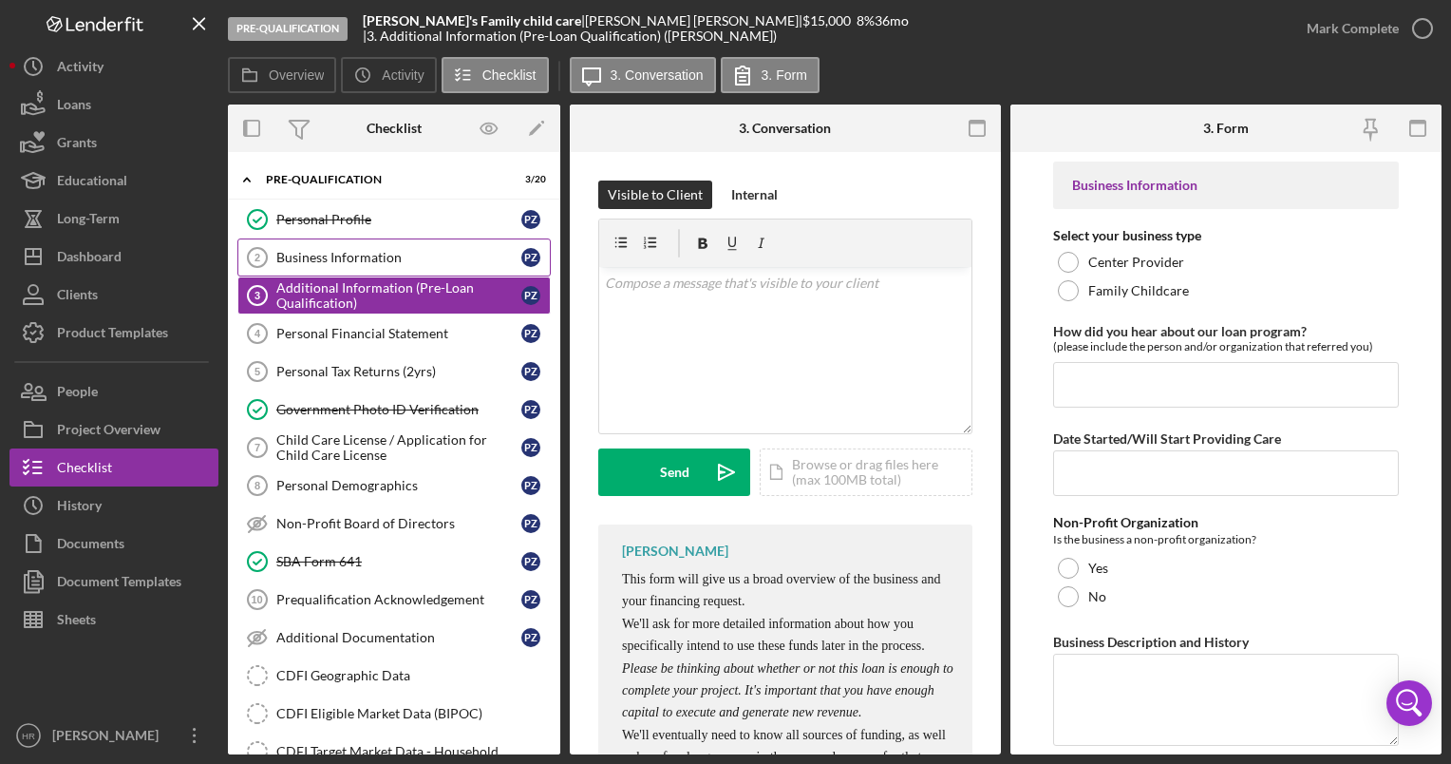
click at [316, 255] on div "Business Information" at bounding box center [398, 257] width 245 height 15
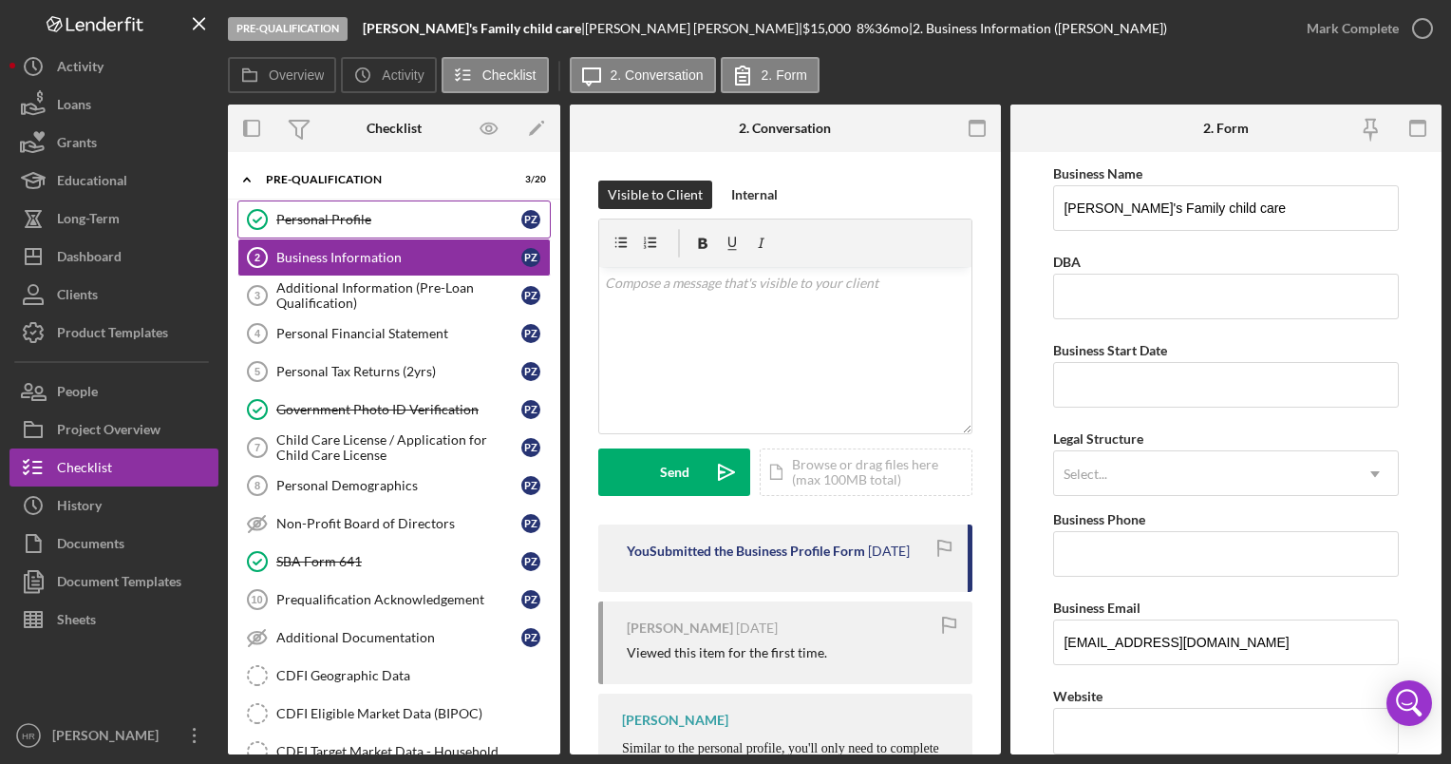
click at [320, 216] on div "Personal Profile" at bounding box center [398, 219] width 245 height 15
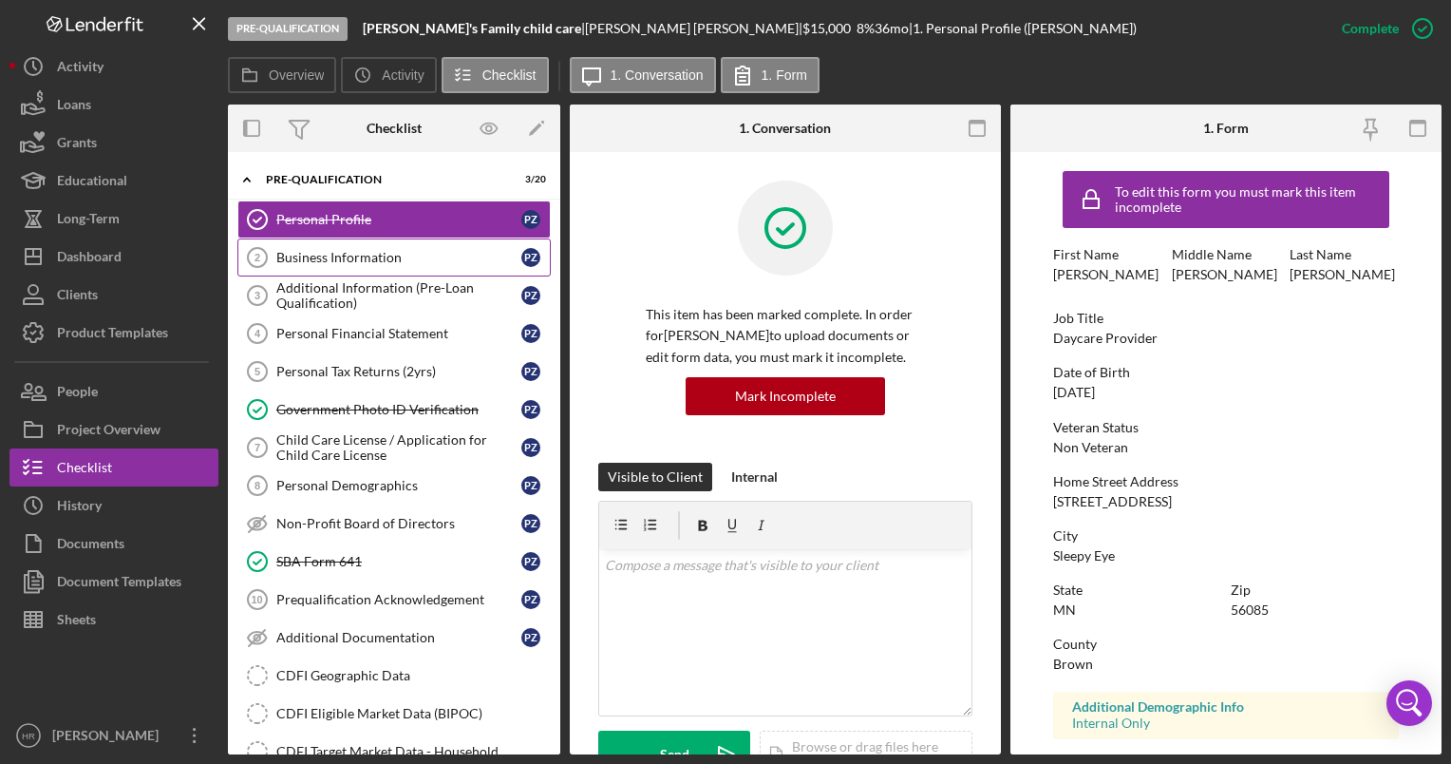
click at [330, 256] on div "Business Information" at bounding box center [398, 257] width 245 height 15
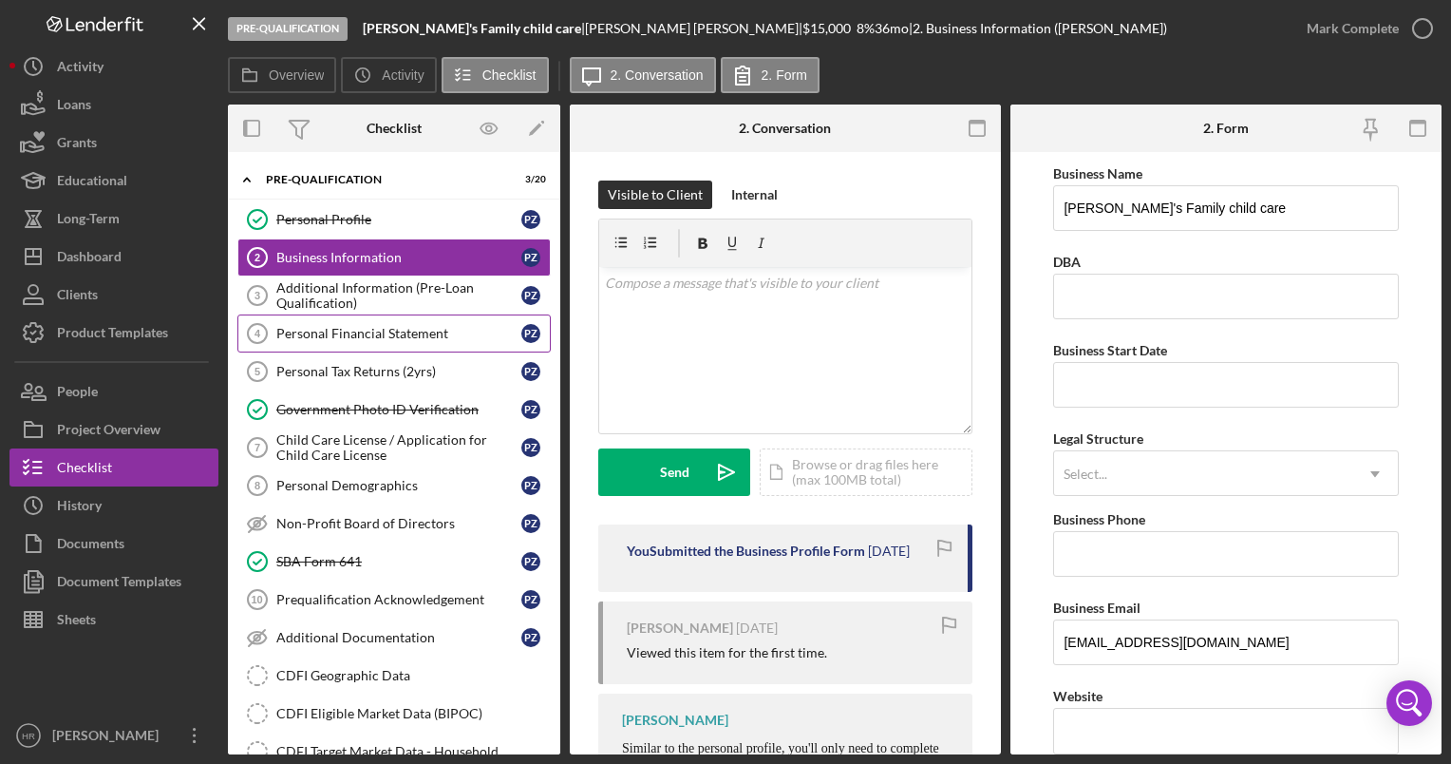
click at [317, 314] on link "Personal Financial Statement 4 Personal Financial Statement P Z" at bounding box center [393, 333] width 313 height 38
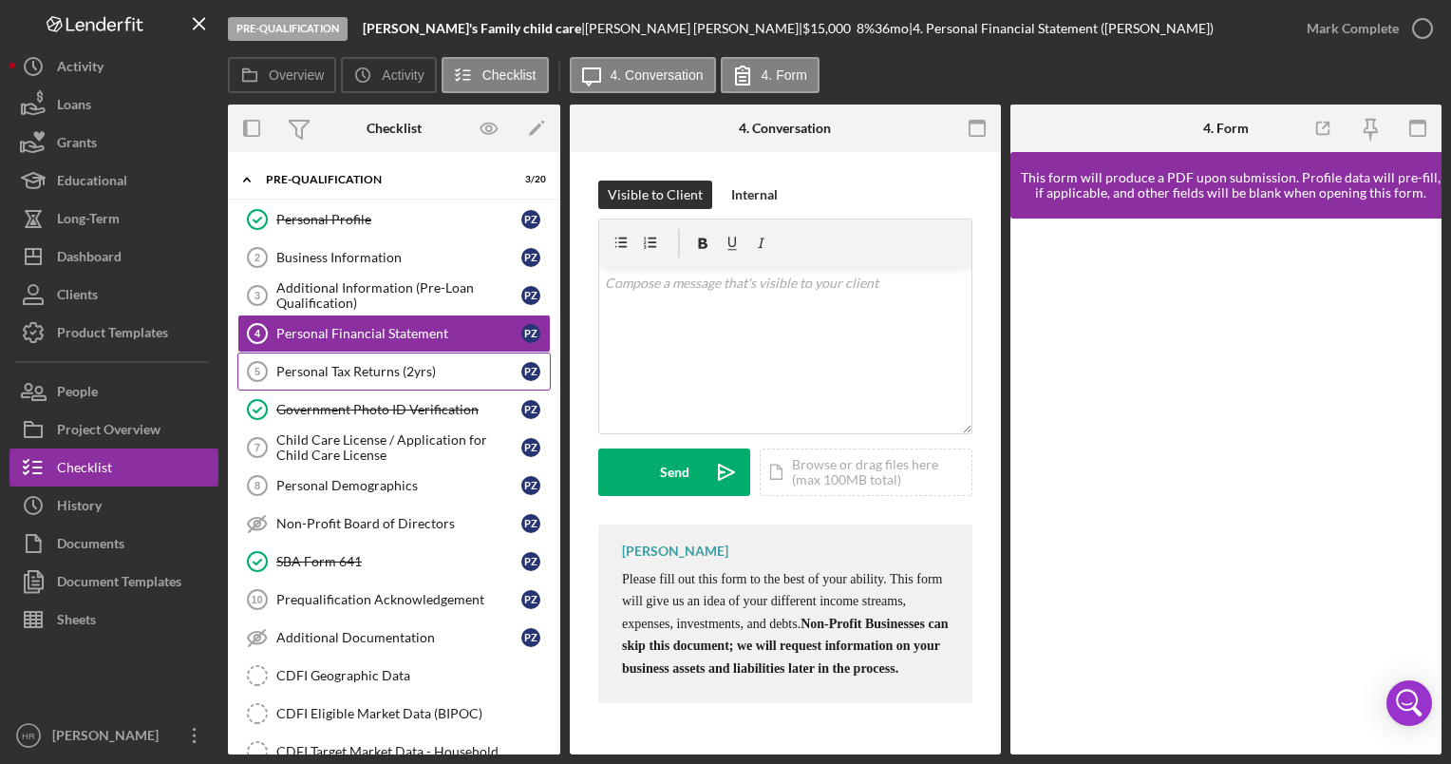
click at [304, 377] on link "Personal Tax Returns (2yrs) 5 Personal Tax Returns (2yrs) P Z" at bounding box center [393, 371] width 313 height 38
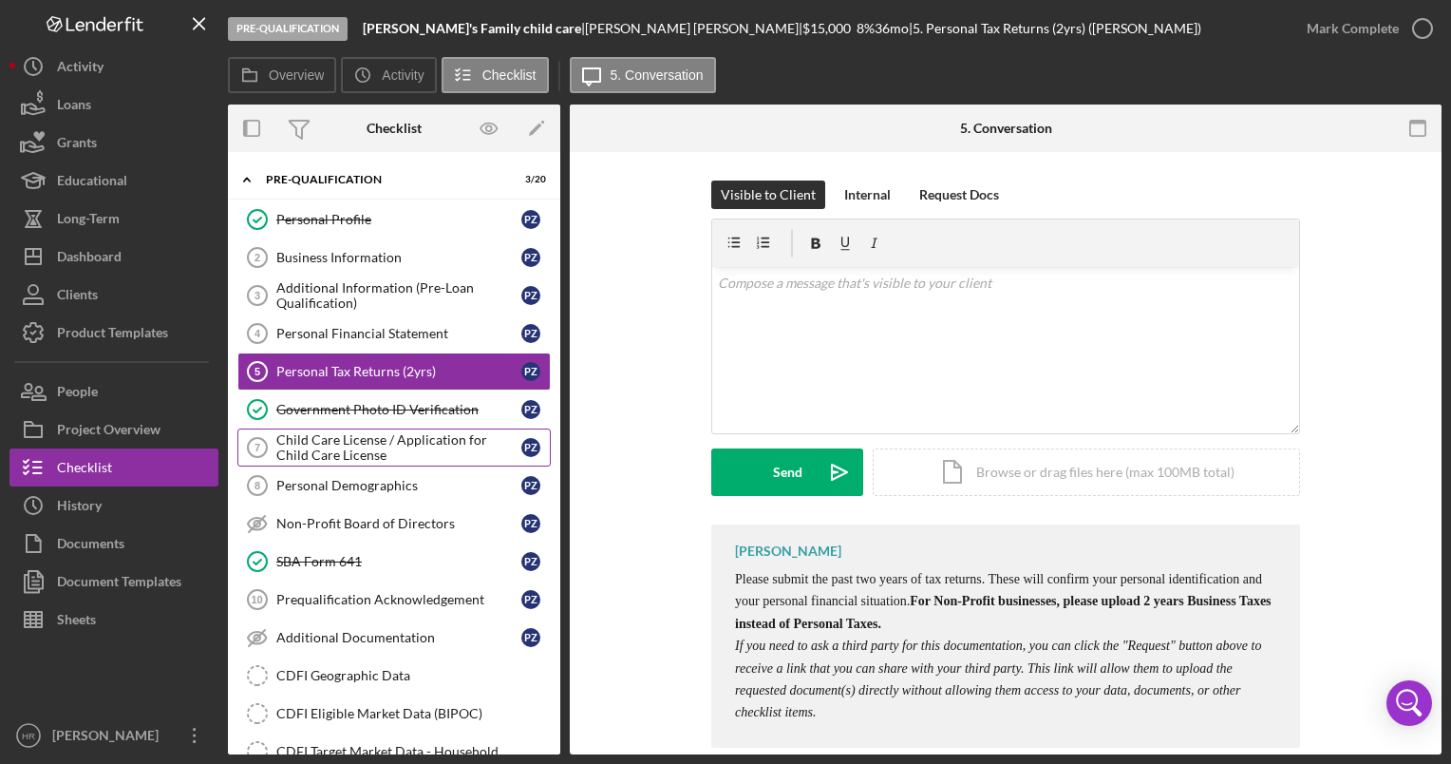
click at [303, 448] on div "Child Care License / Application for Child Care License" at bounding box center [398, 447] width 245 height 30
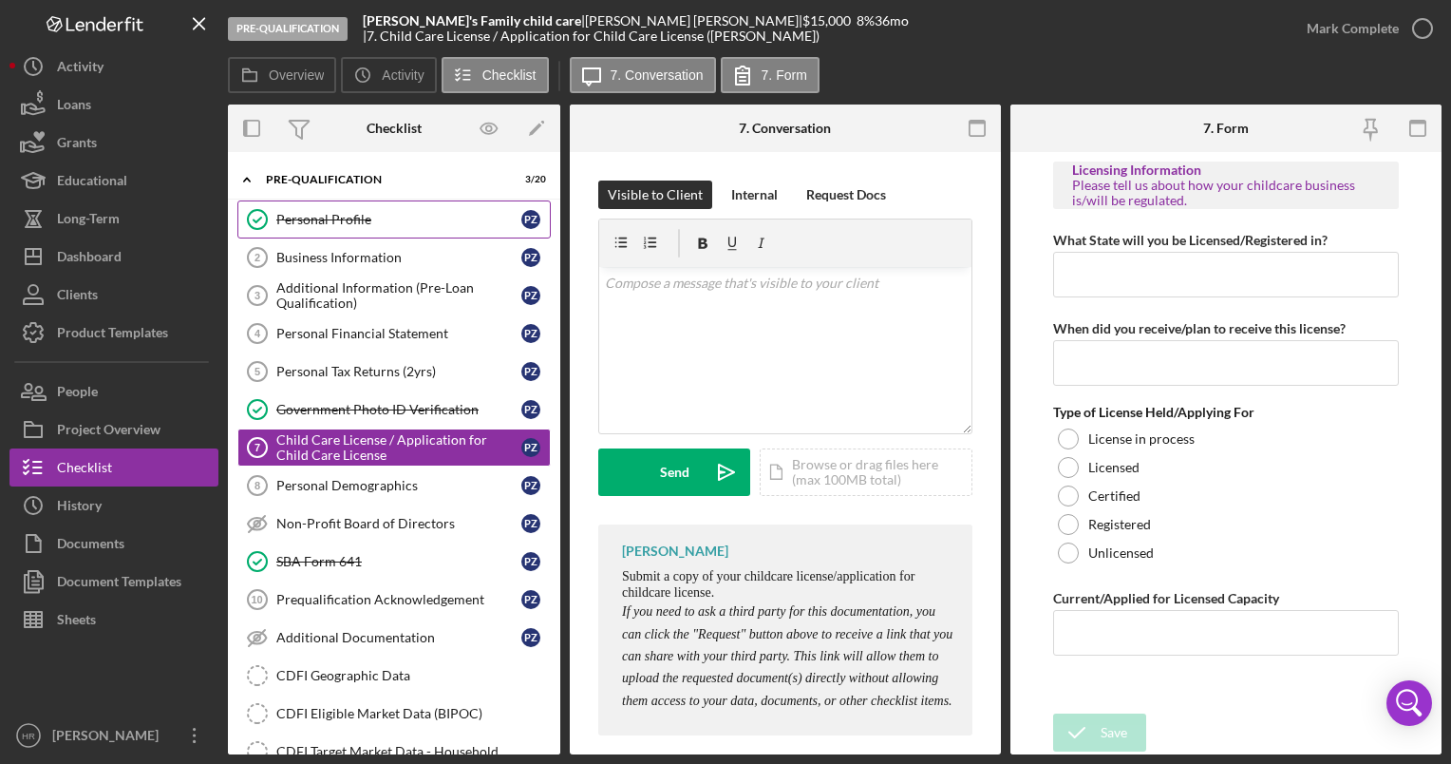
click at [332, 205] on link "Personal Profile Personal Profile P Z" at bounding box center [393, 219] width 313 height 38
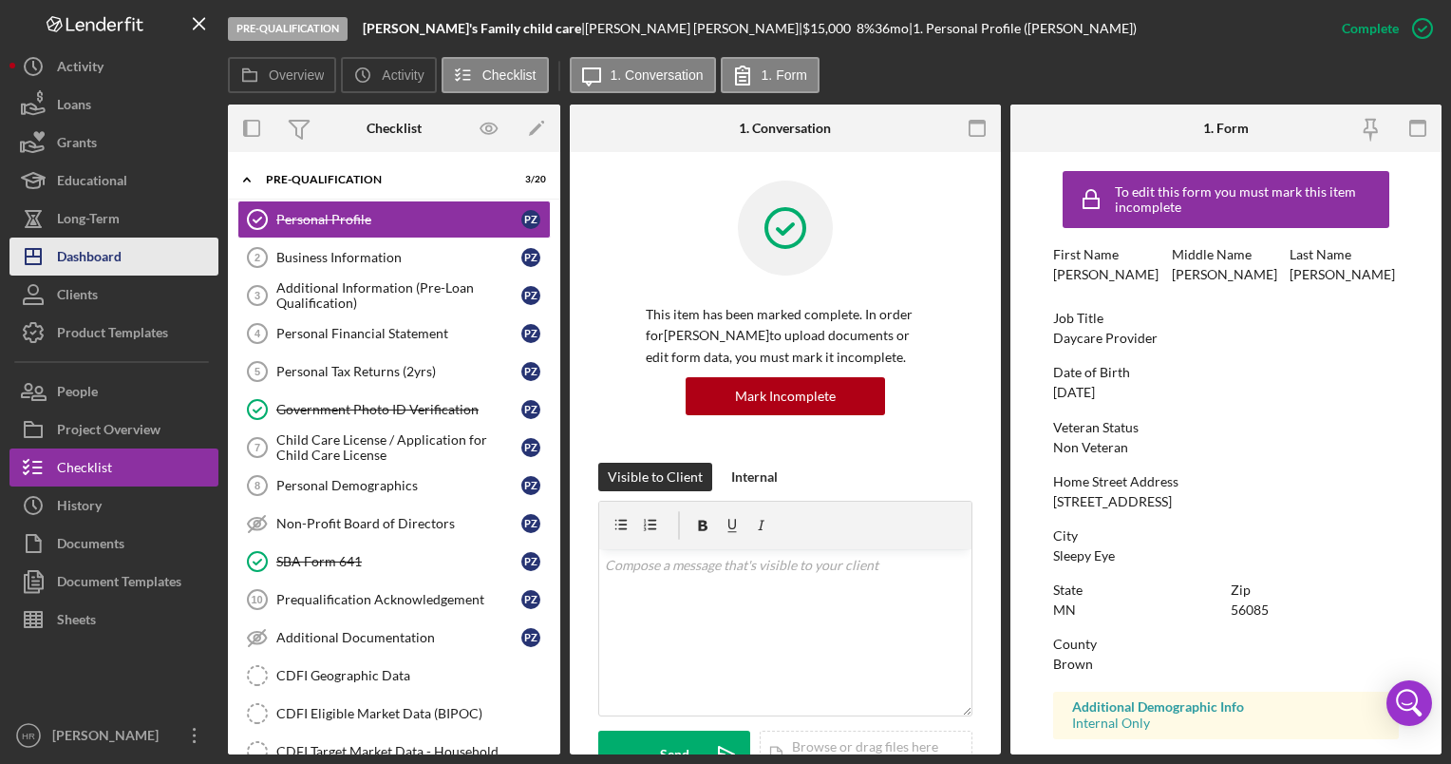
click at [98, 258] on div "Dashboard" at bounding box center [89, 258] width 65 height 43
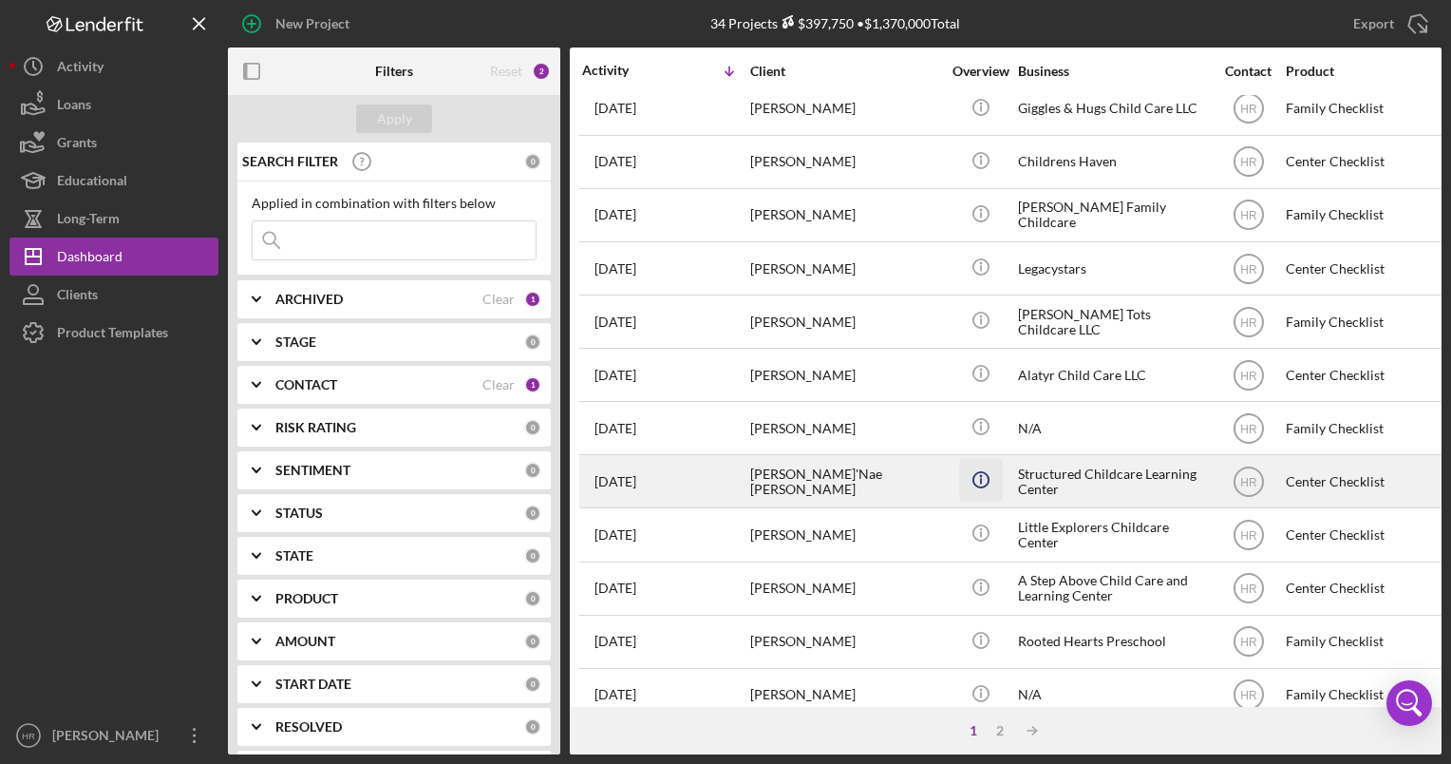
scroll to position [745, 0]
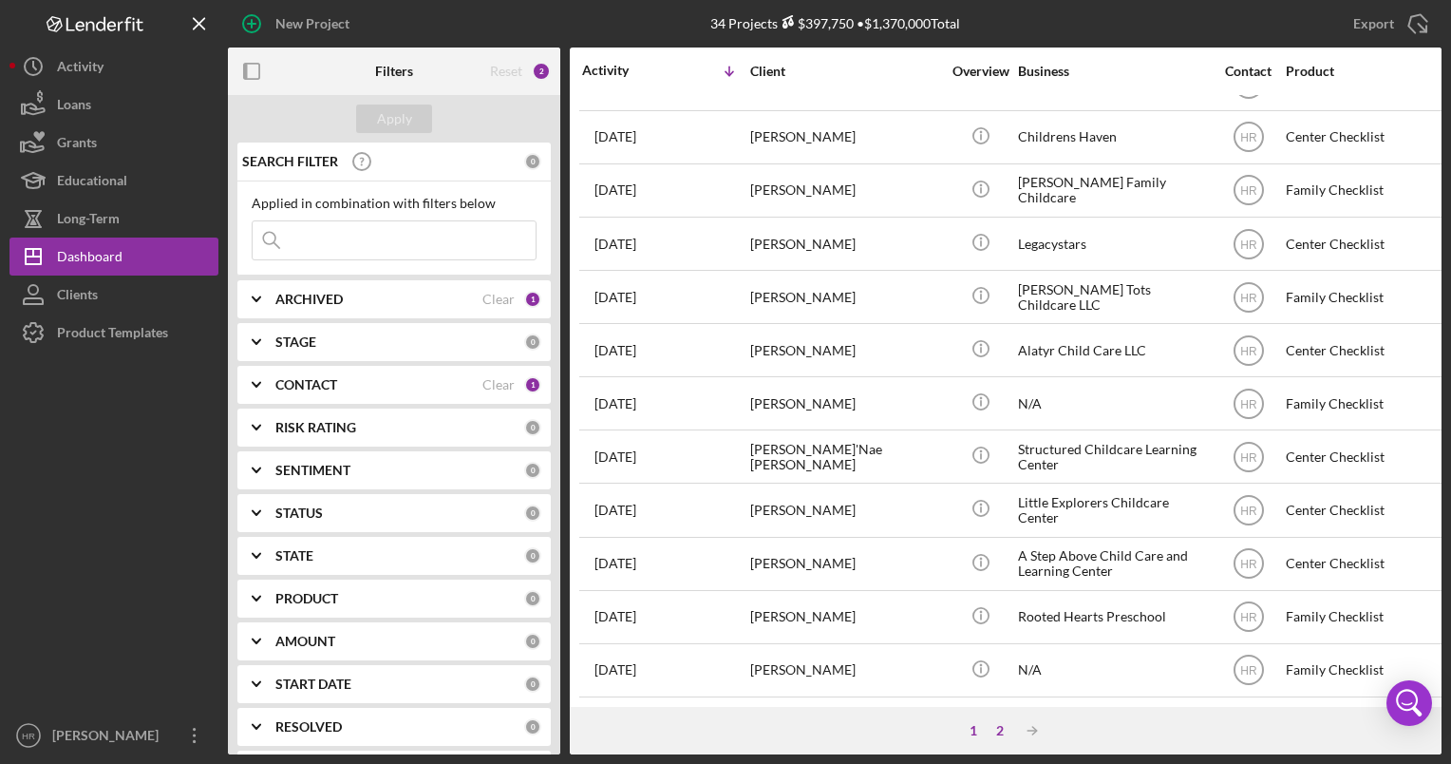
click at [999, 723] on div "2" at bounding box center [1000, 730] width 27 height 15
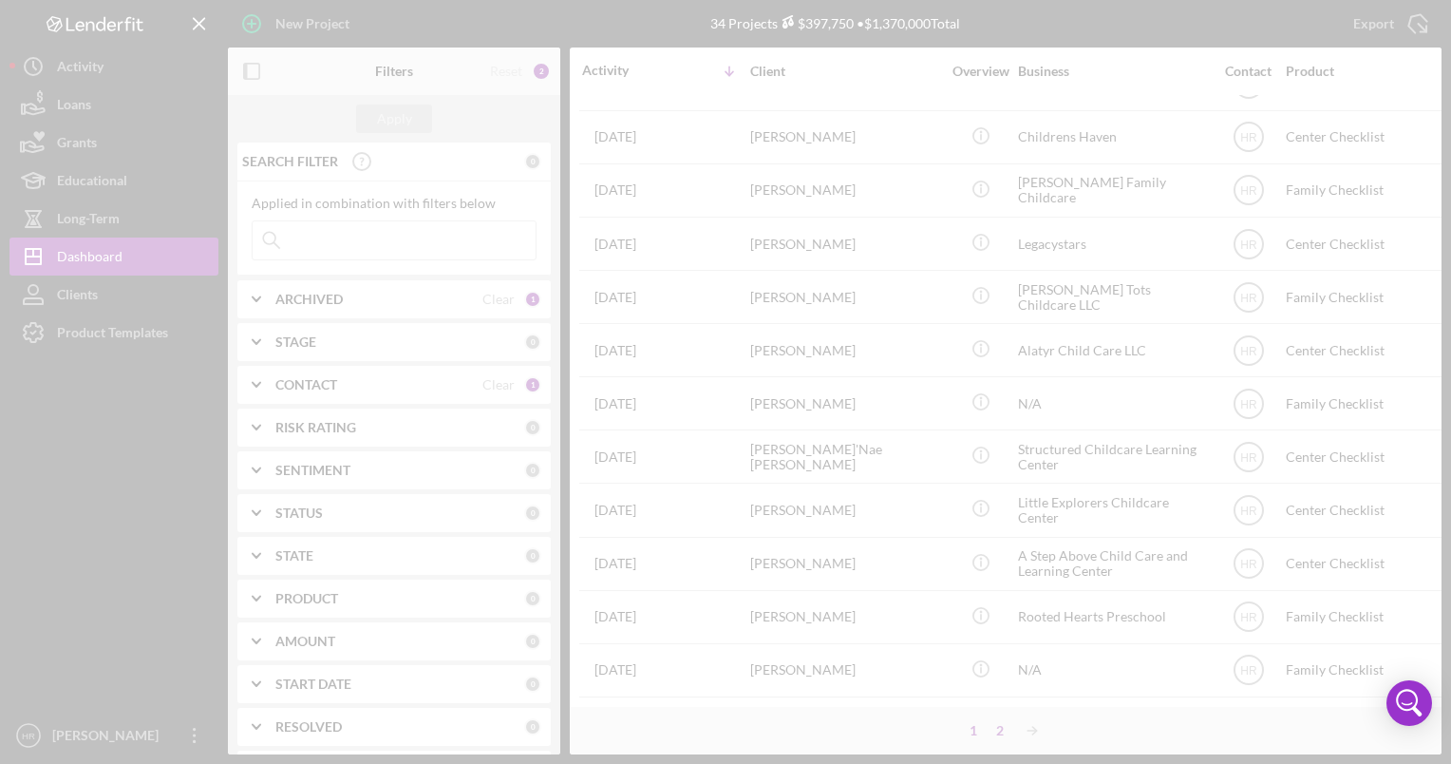
scroll to position [0, 0]
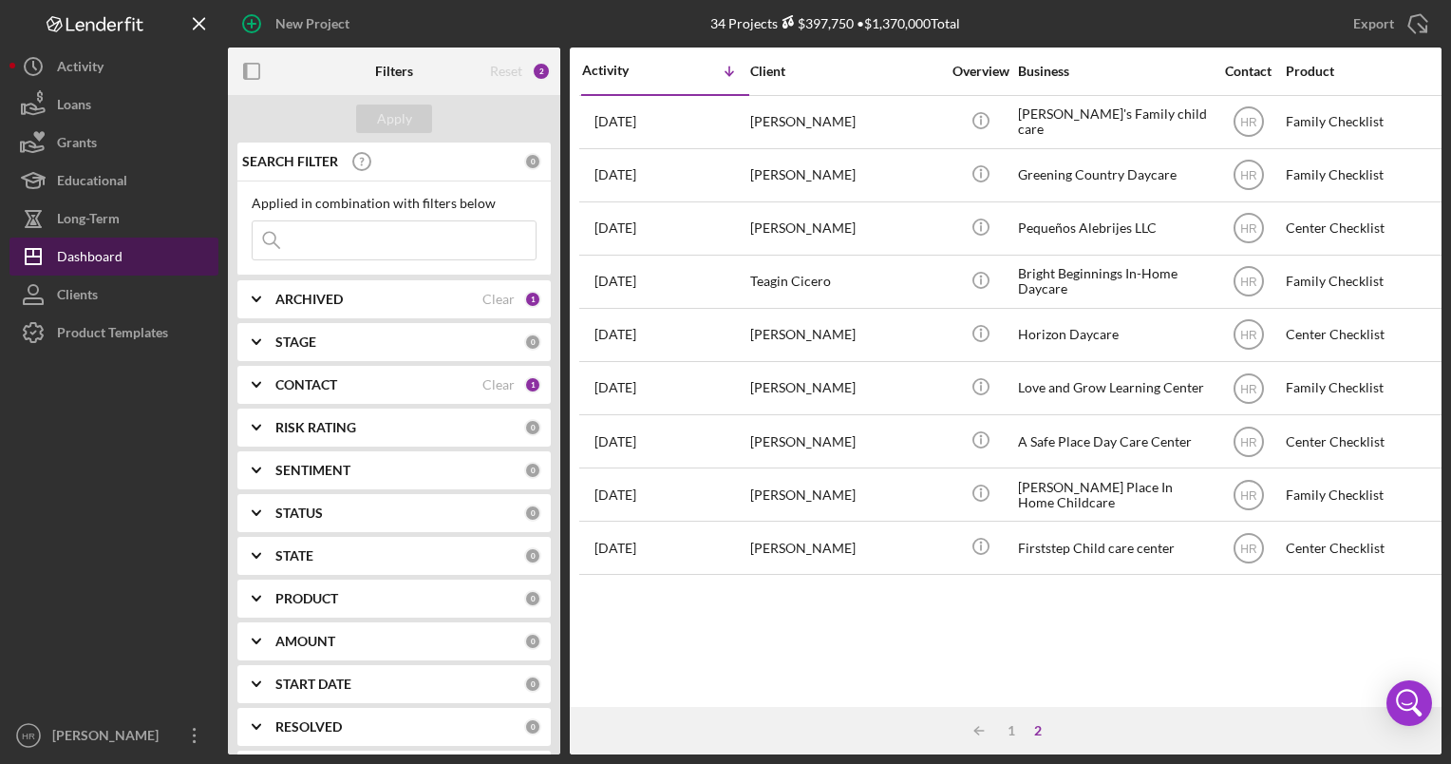
click at [114, 257] on div "Dashboard" at bounding box center [90, 258] width 66 height 43
click at [1014, 726] on div "1" at bounding box center [1011, 730] width 27 height 15
